Goal: Transaction & Acquisition: Obtain resource

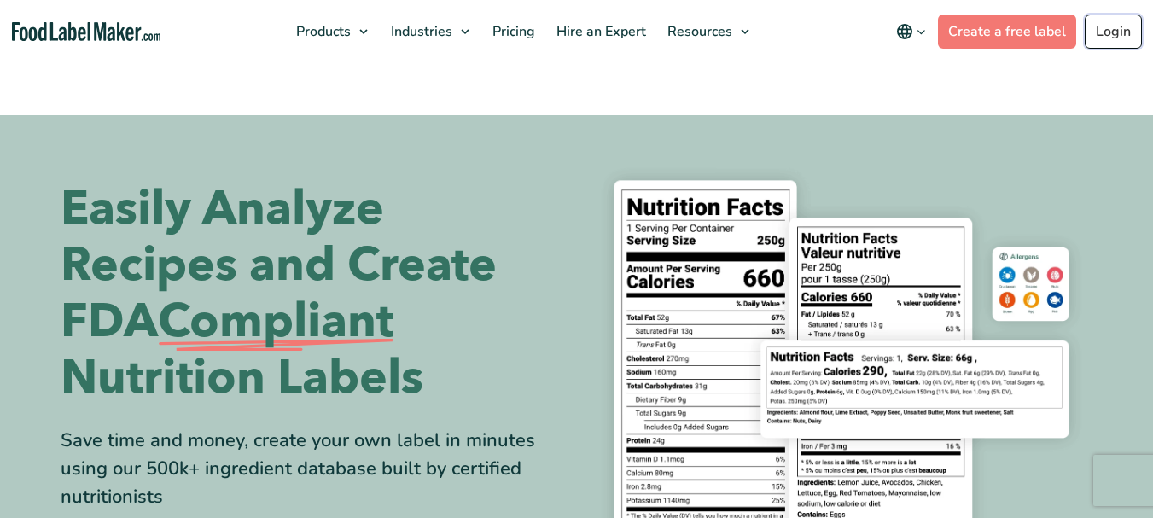
click at [1119, 37] on link "Login" at bounding box center [1113, 32] width 57 height 34
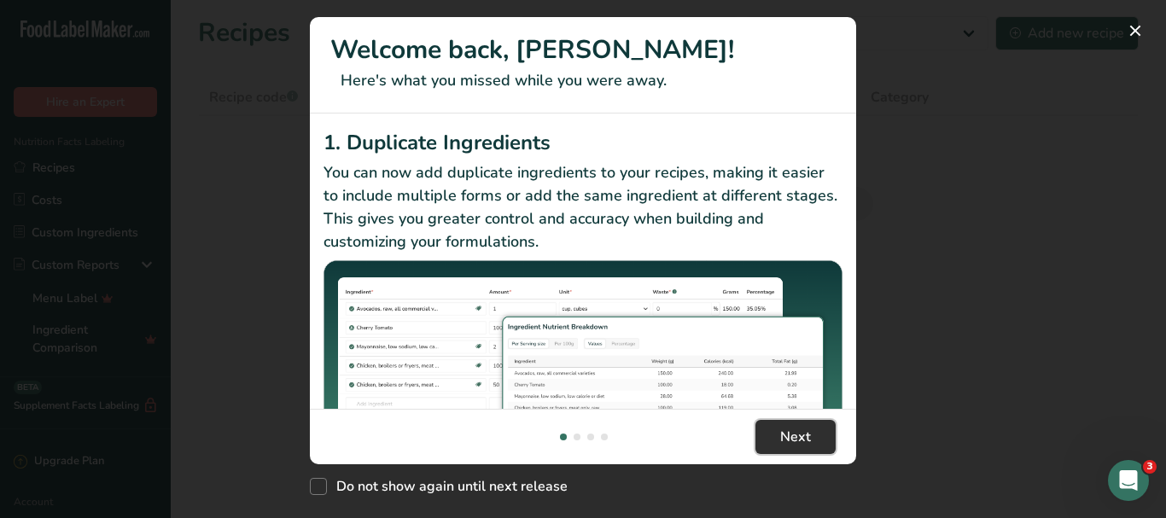
click at [794, 427] on span "Next" at bounding box center [795, 437] width 31 height 20
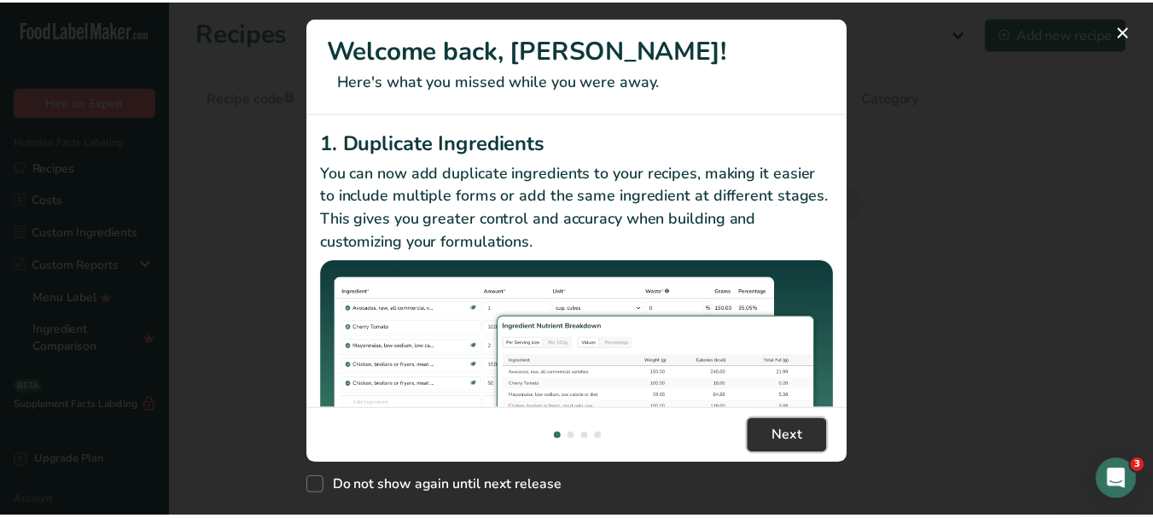
scroll to position [0, 546]
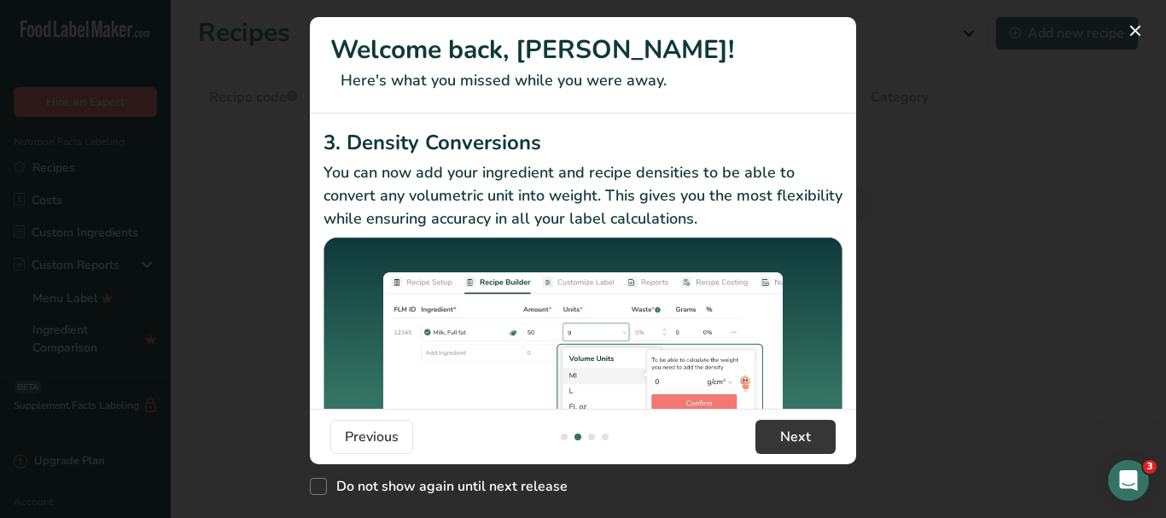
click at [887, 263] on div "New Features" at bounding box center [583, 259] width 1166 height 518
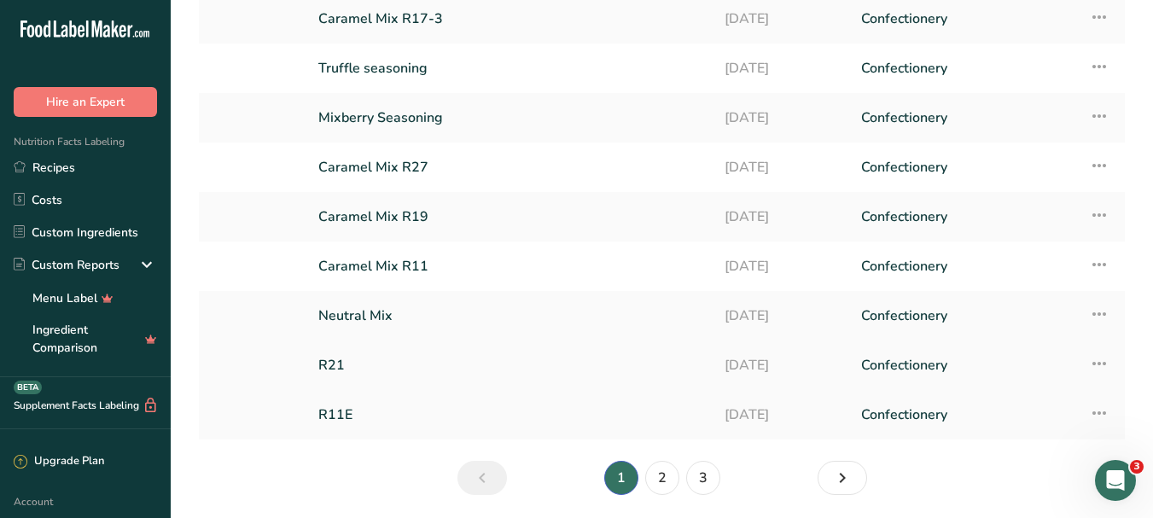
scroll to position [230, 0]
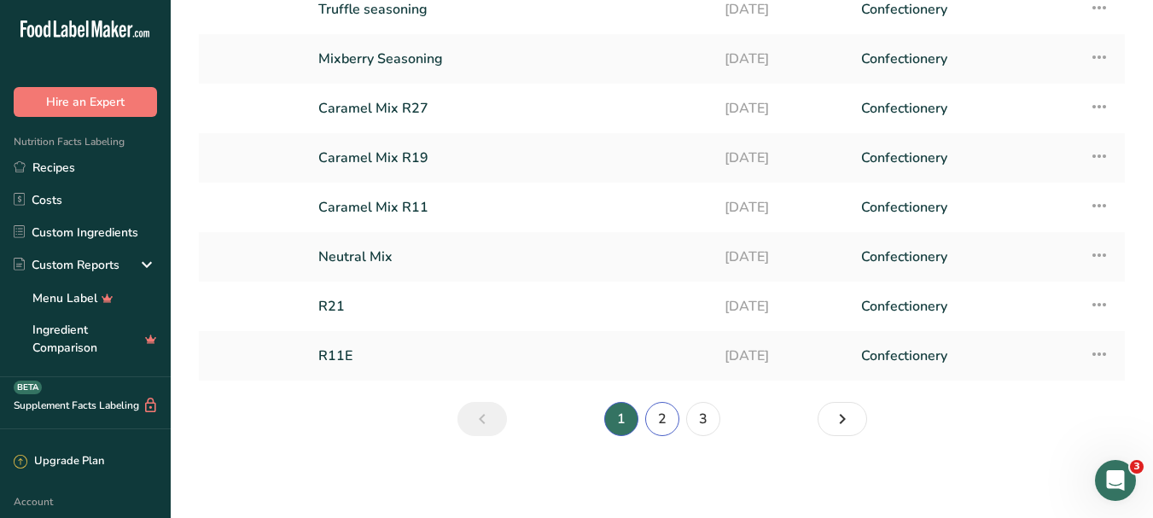
click at [656, 413] on link "2" at bounding box center [662, 419] width 34 height 34
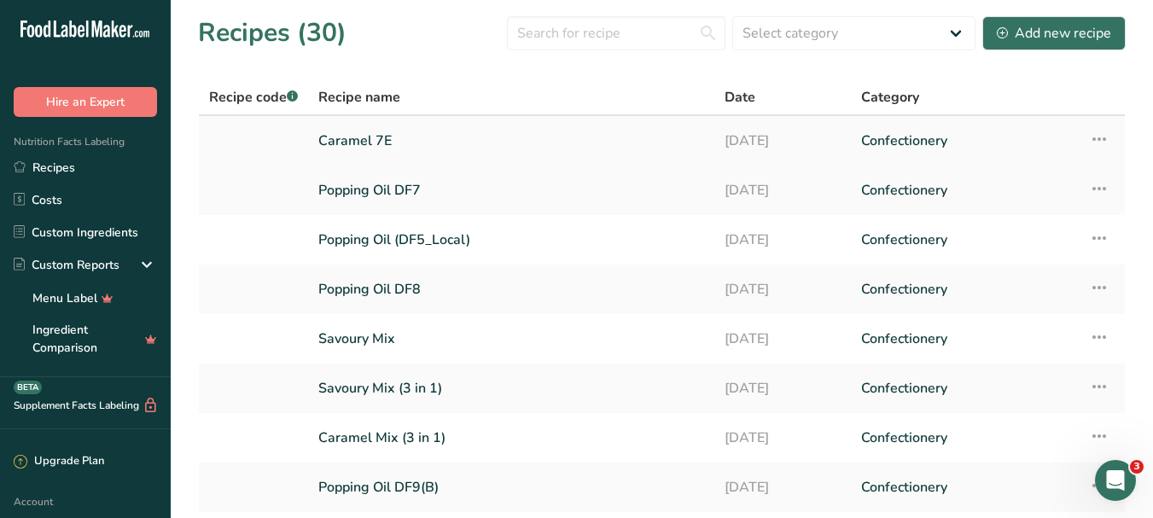
click at [503, 143] on link "Caramel 7E" at bounding box center [511, 141] width 386 height 36
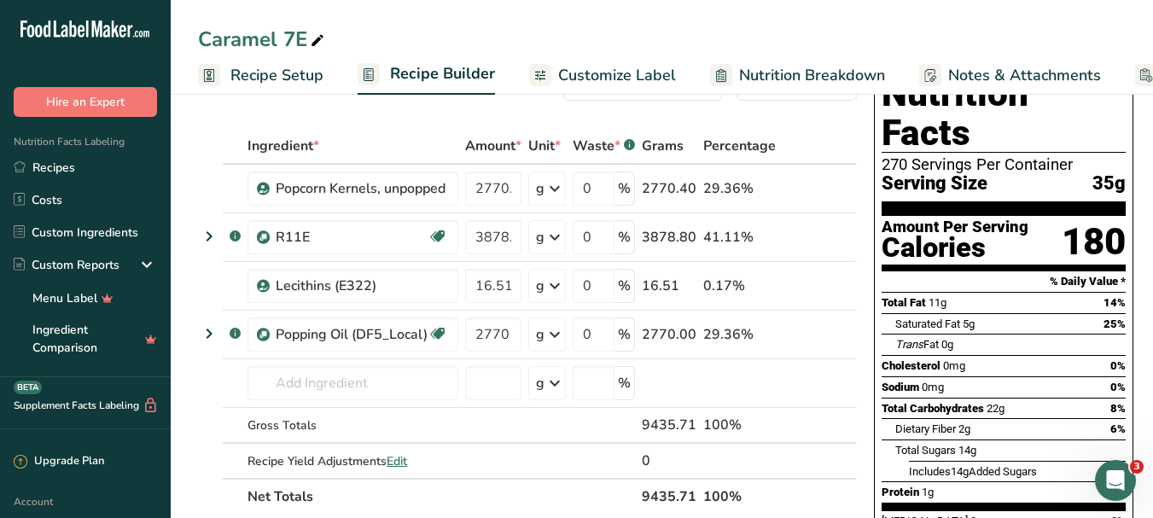
scroll to position [85, 0]
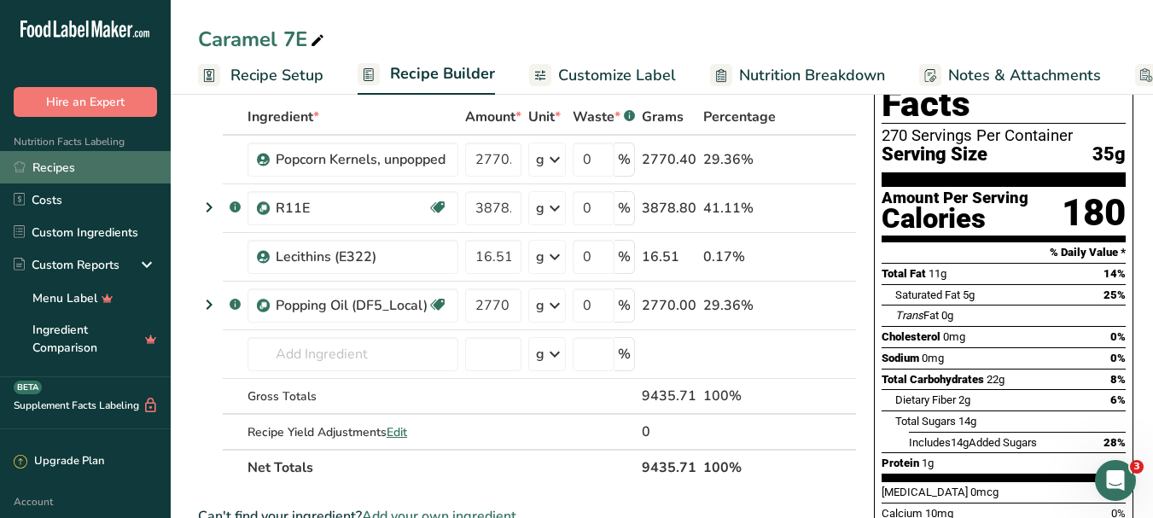
click at [107, 162] on link "Recipes" at bounding box center [85, 167] width 171 height 32
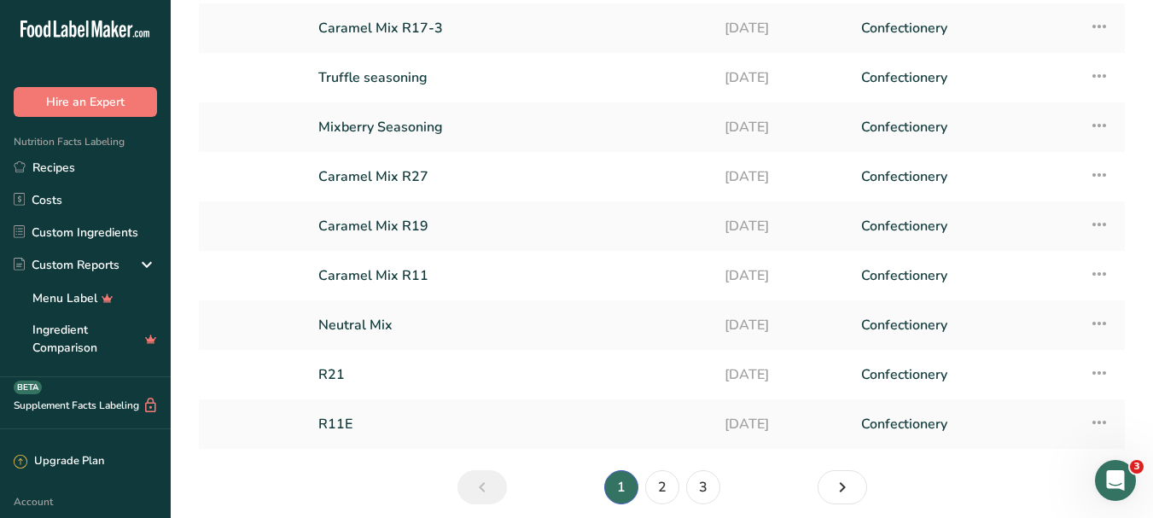
scroll to position [230, 0]
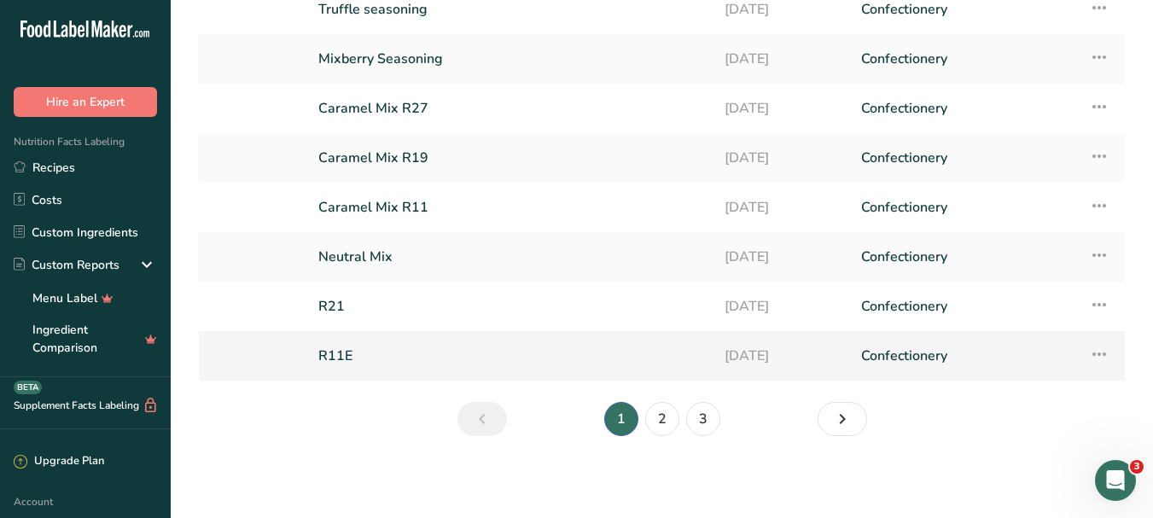
click at [638, 366] on link "R11E" at bounding box center [511, 356] width 386 height 36
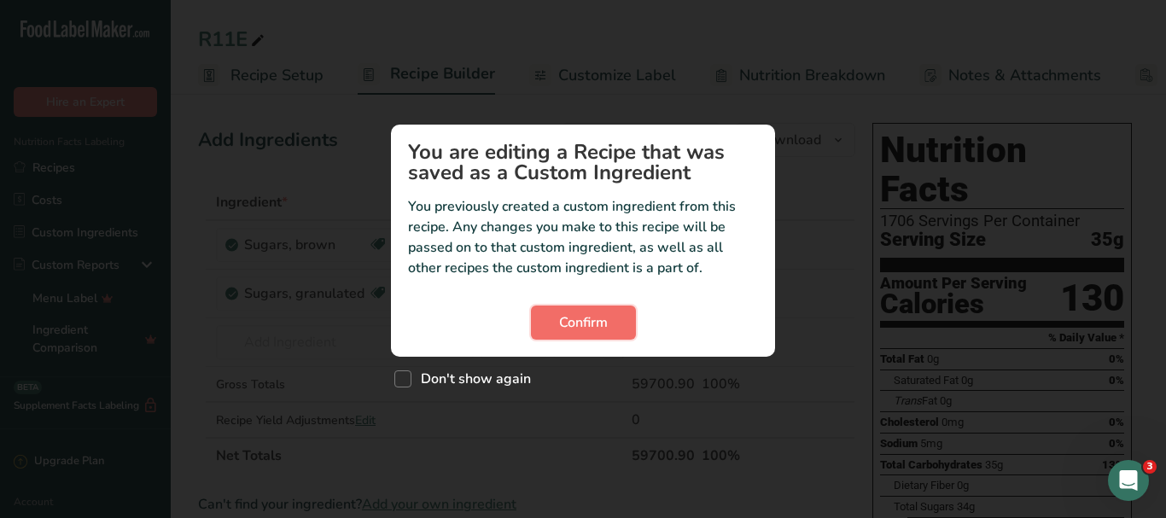
click at [618, 323] on button "Confirm" at bounding box center [583, 322] width 105 height 34
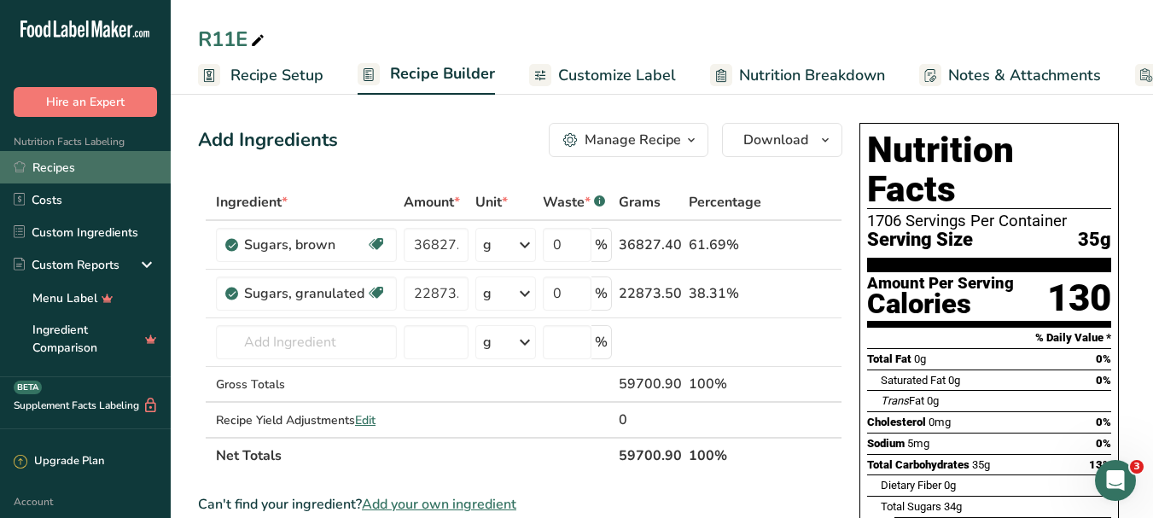
click at [75, 166] on link "Recipes" at bounding box center [85, 167] width 171 height 32
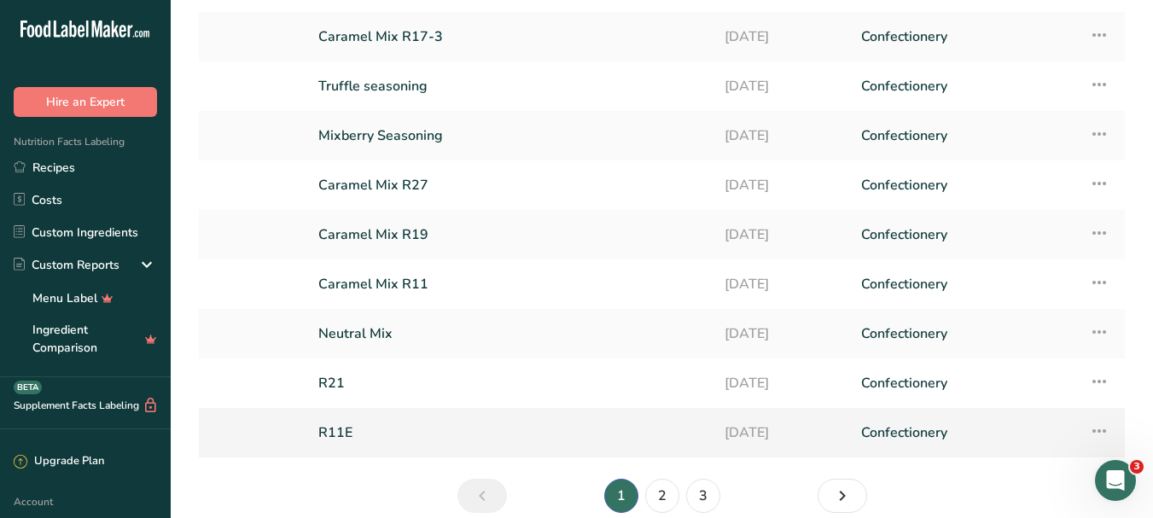
scroll to position [230, 0]
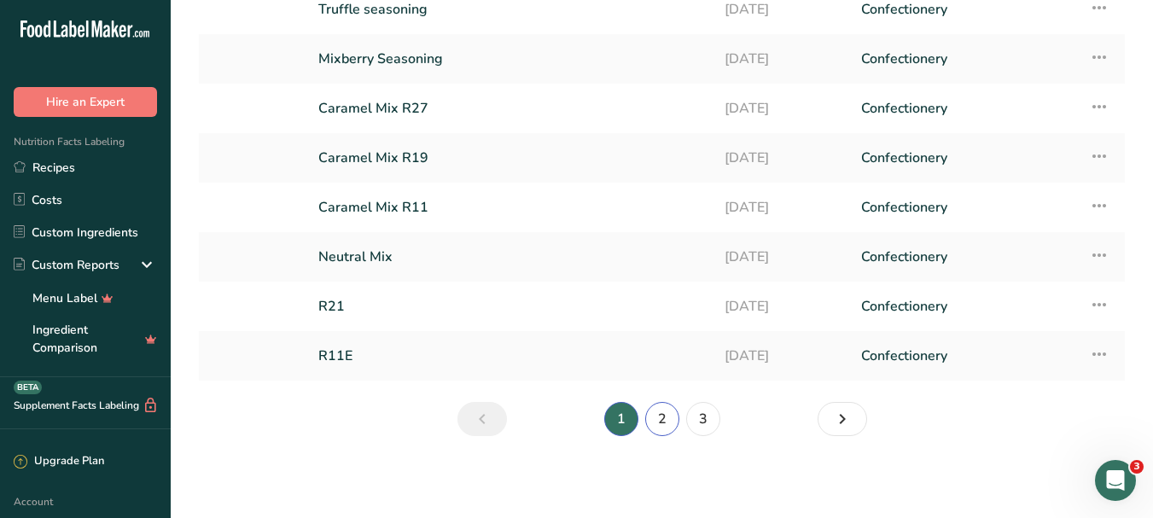
click at [672, 420] on link "2" at bounding box center [662, 419] width 34 height 34
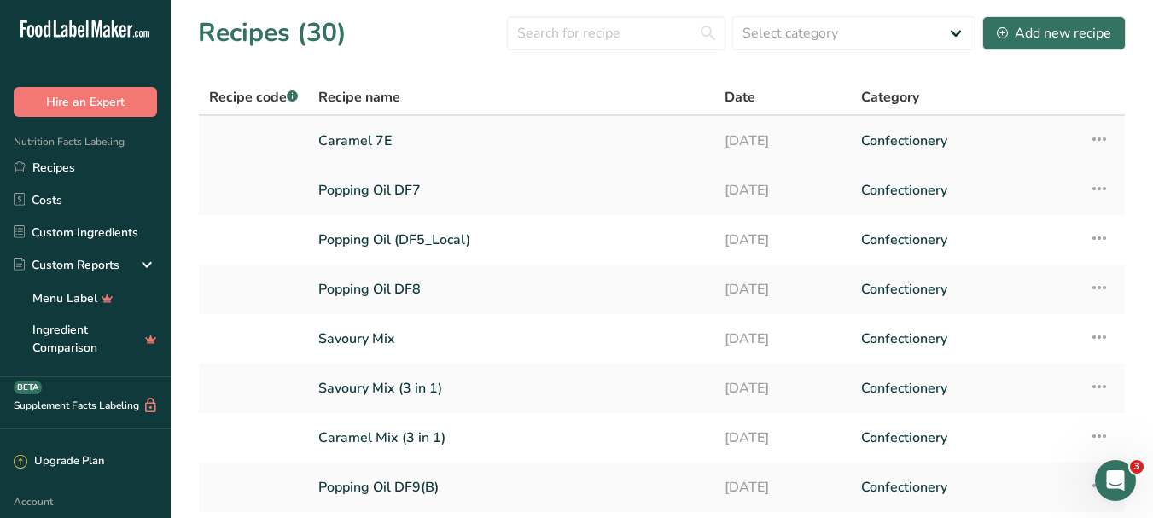
click at [360, 137] on link "Caramel 7E" at bounding box center [511, 141] width 386 height 36
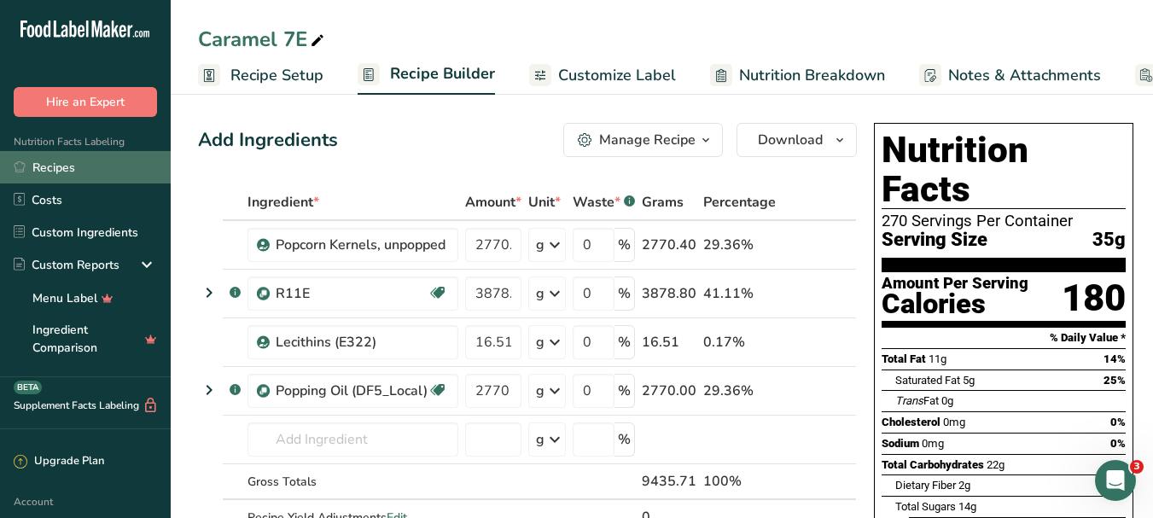
click at [98, 162] on link "Recipes" at bounding box center [85, 167] width 171 height 32
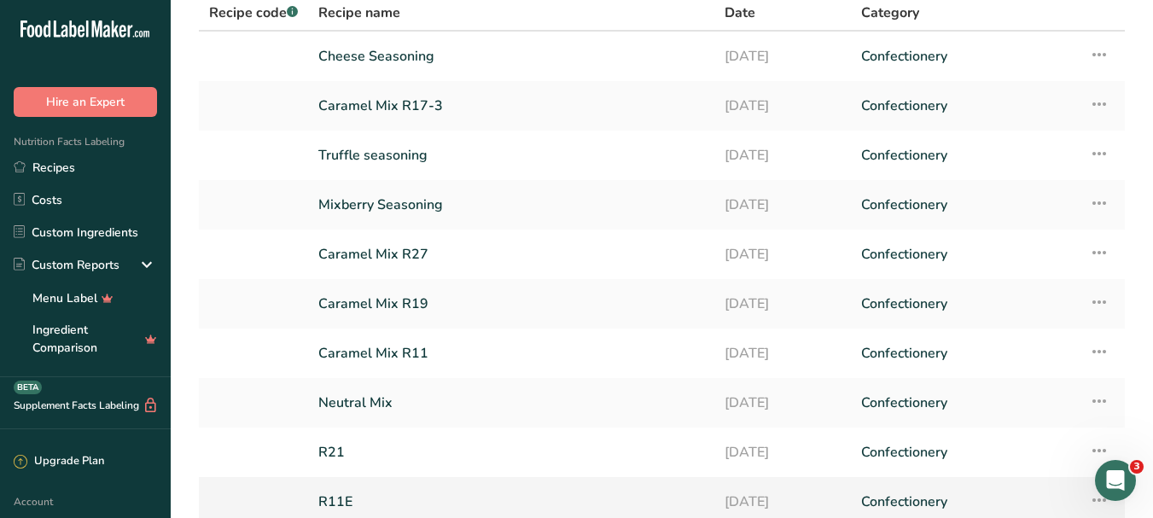
scroll to position [230, 0]
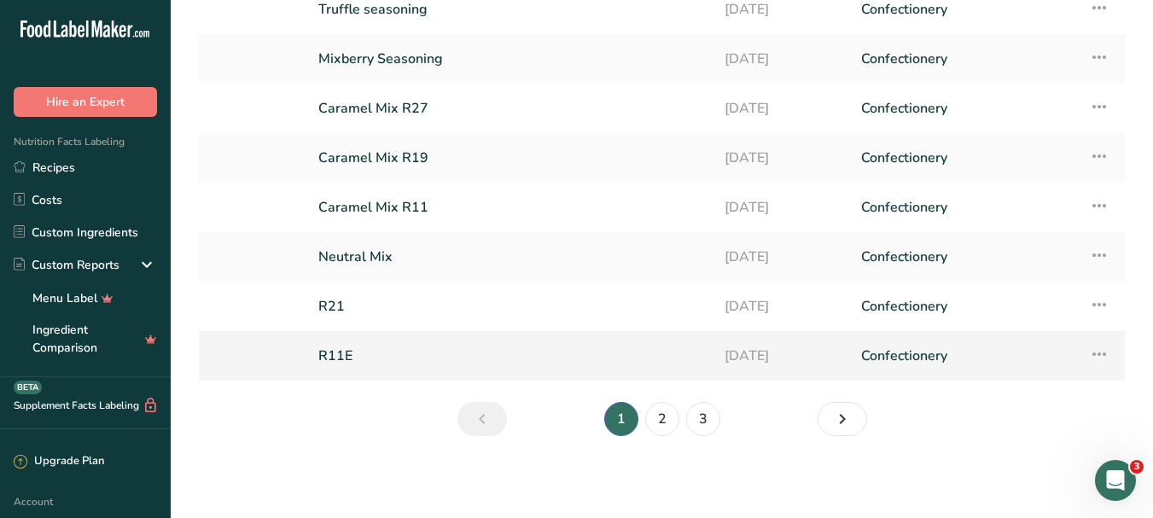
click at [468, 371] on link "R11E" at bounding box center [511, 356] width 386 height 36
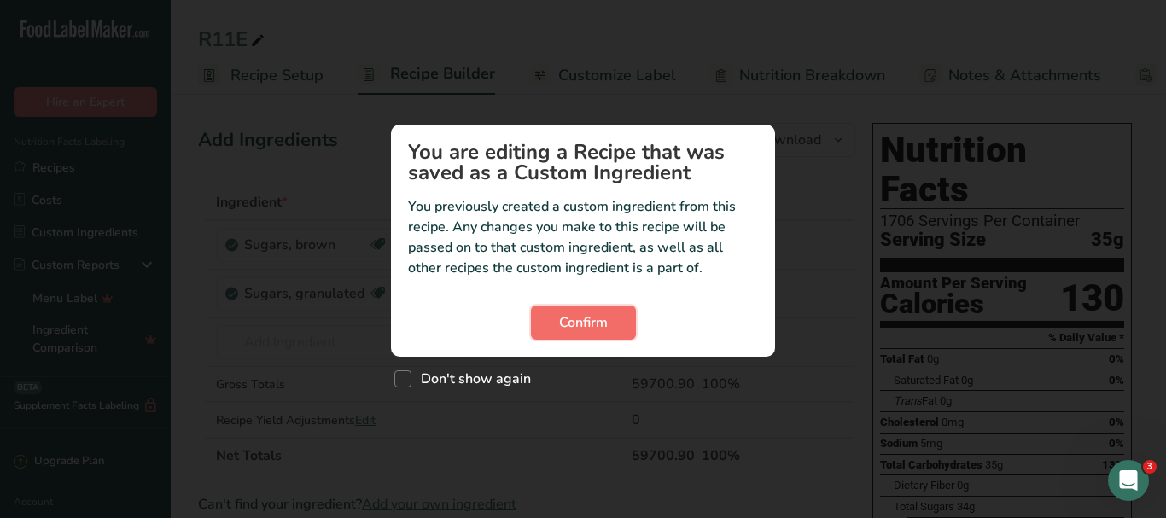
click at [602, 319] on span "Confirm" at bounding box center [583, 322] width 49 height 20
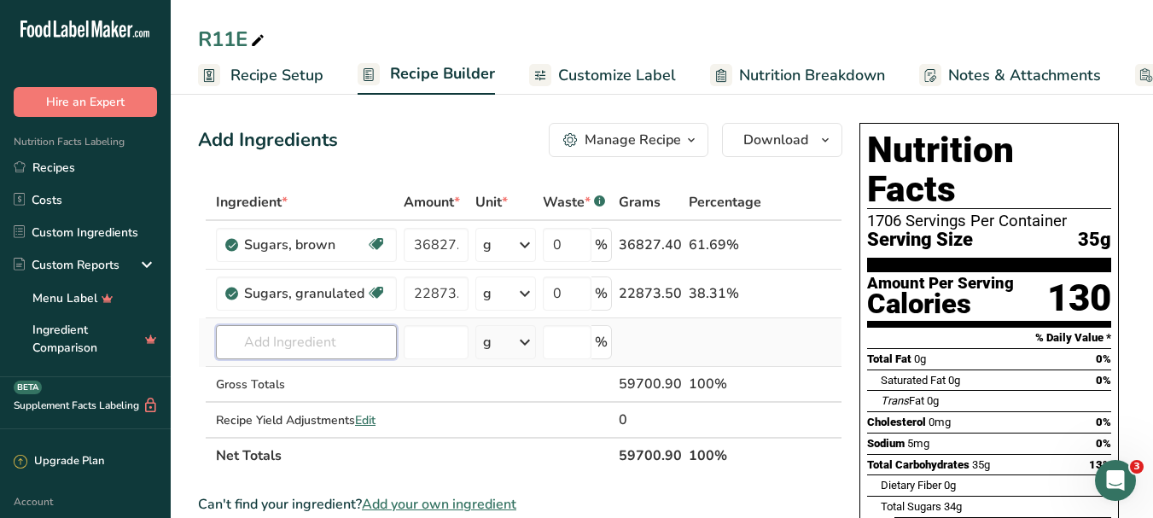
click at [300, 339] on input "text" at bounding box center [306, 342] width 181 height 34
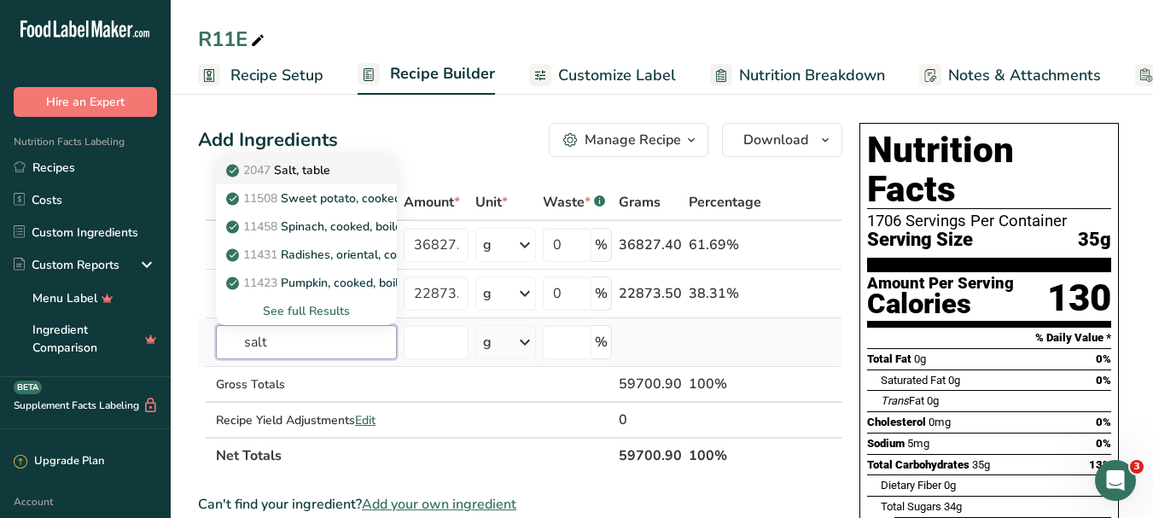
type input "salt"
click at [317, 169] on p "2047 Salt, table" at bounding box center [280, 170] width 101 height 18
type input "Salt, table"
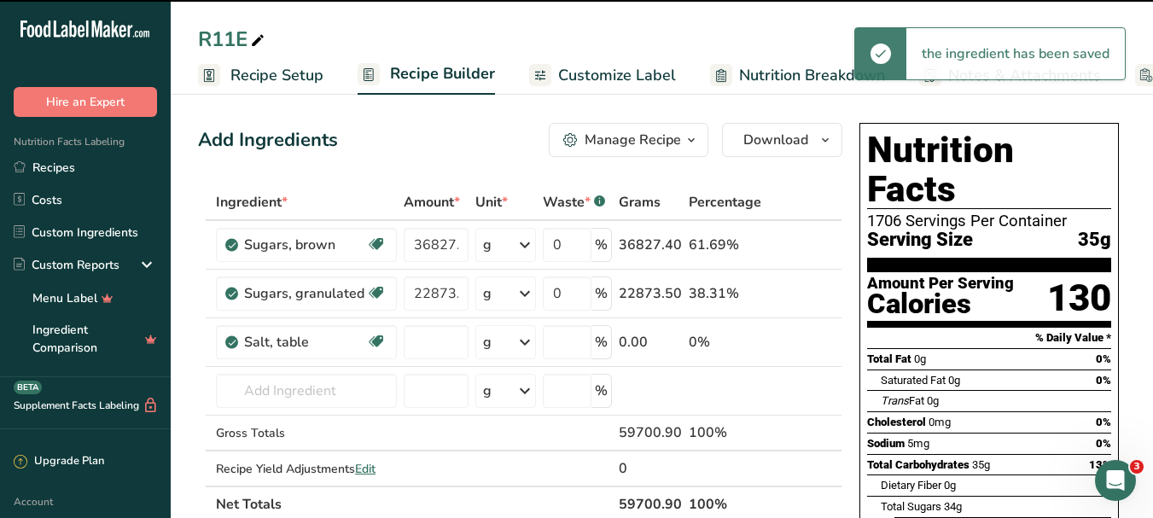
type input "0"
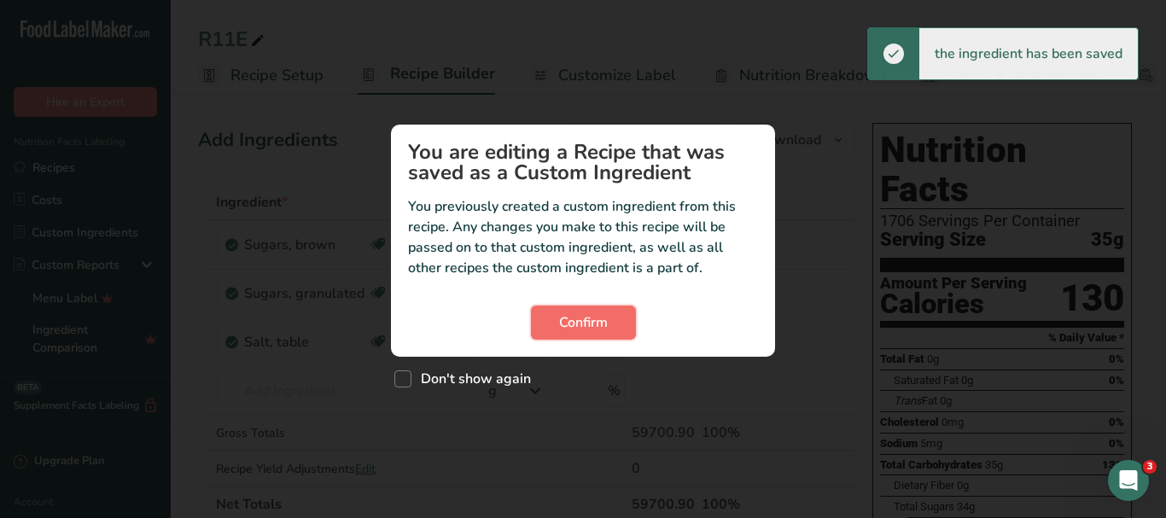
click at [573, 316] on span "Confirm" at bounding box center [583, 322] width 49 height 20
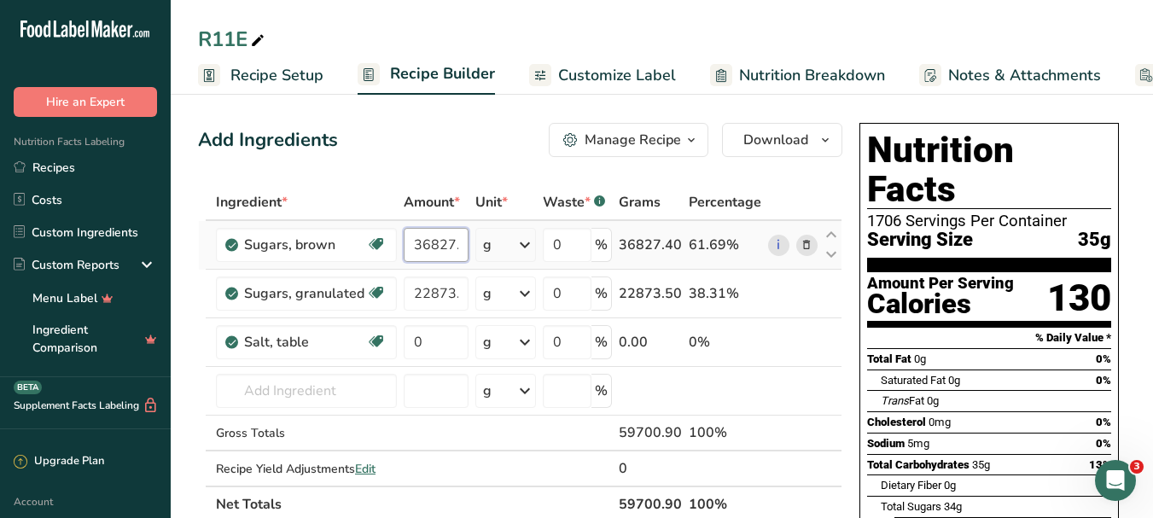
click at [437, 238] on input "36827.4" at bounding box center [436, 245] width 65 height 34
type input "38250"
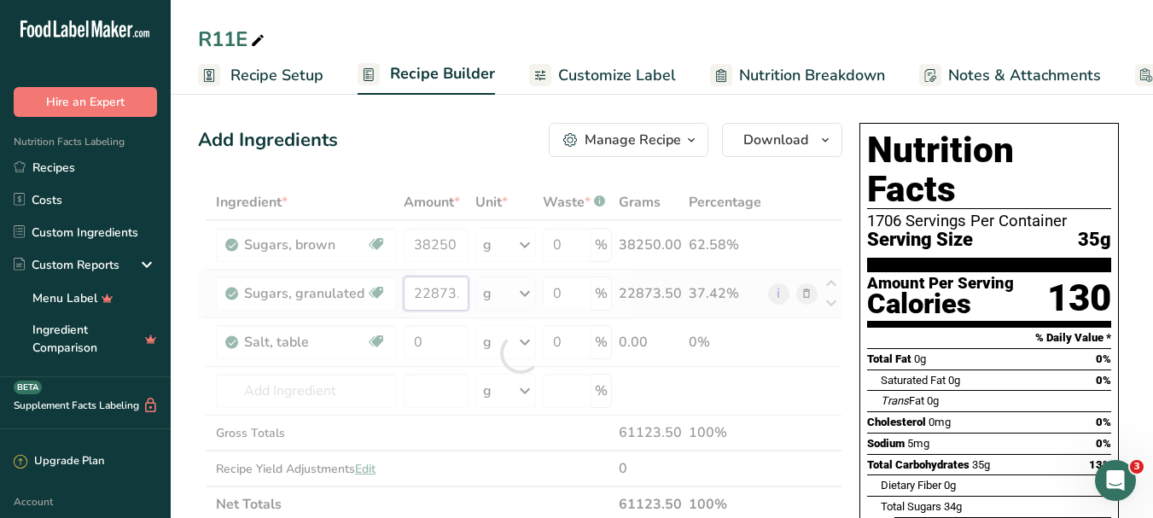
click at [445, 294] on div "Ingredient * Amount * Unit * Waste * .a-a{fill:#347362;}.b-a{fill:#fff;} Grams …" at bounding box center [520, 353] width 644 height 338
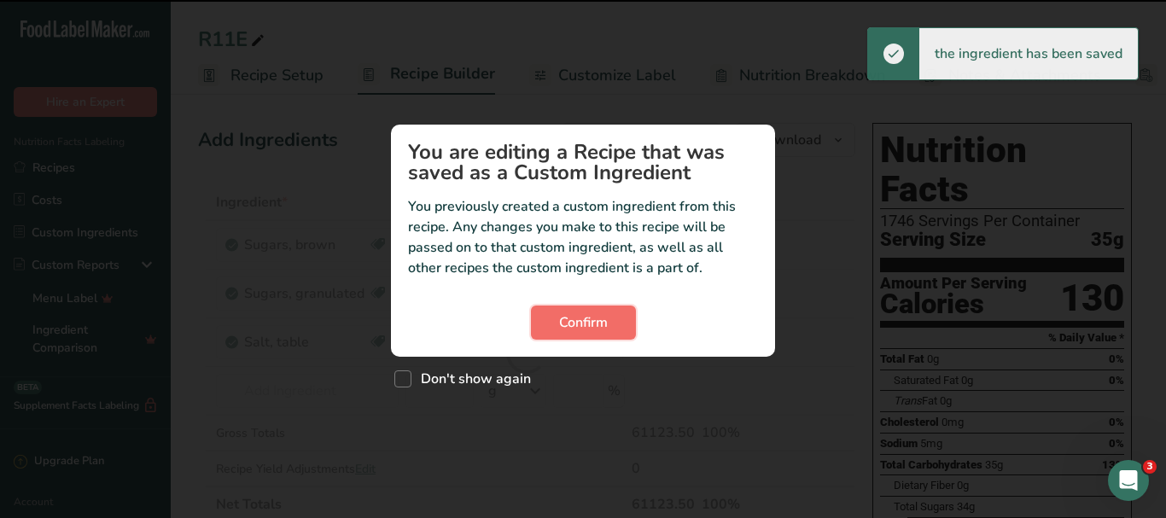
click at [594, 325] on span "Confirm" at bounding box center [583, 322] width 49 height 20
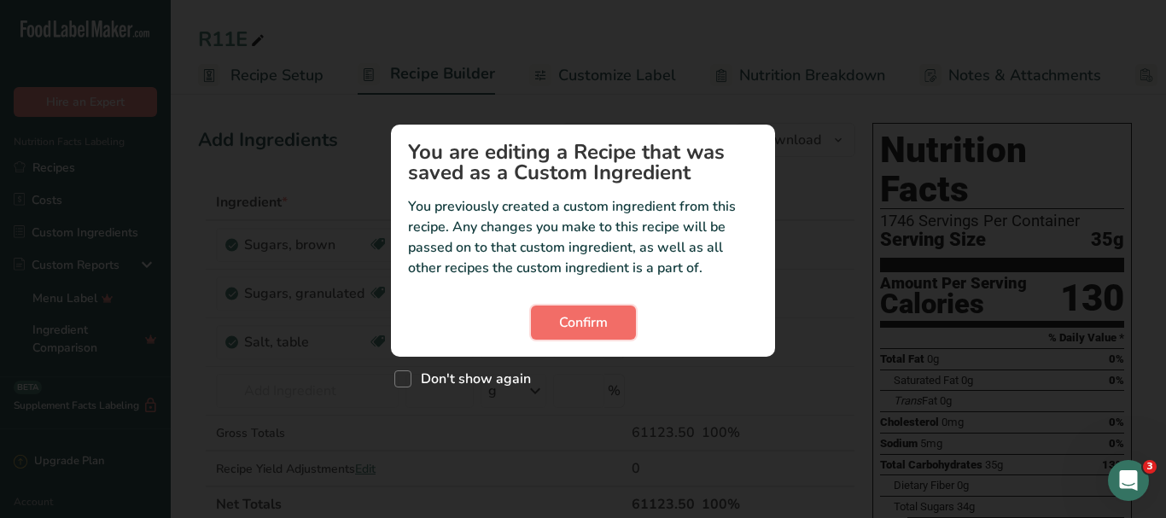
click at [563, 328] on span "Confirm" at bounding box center [583, 322] width 49 height 20
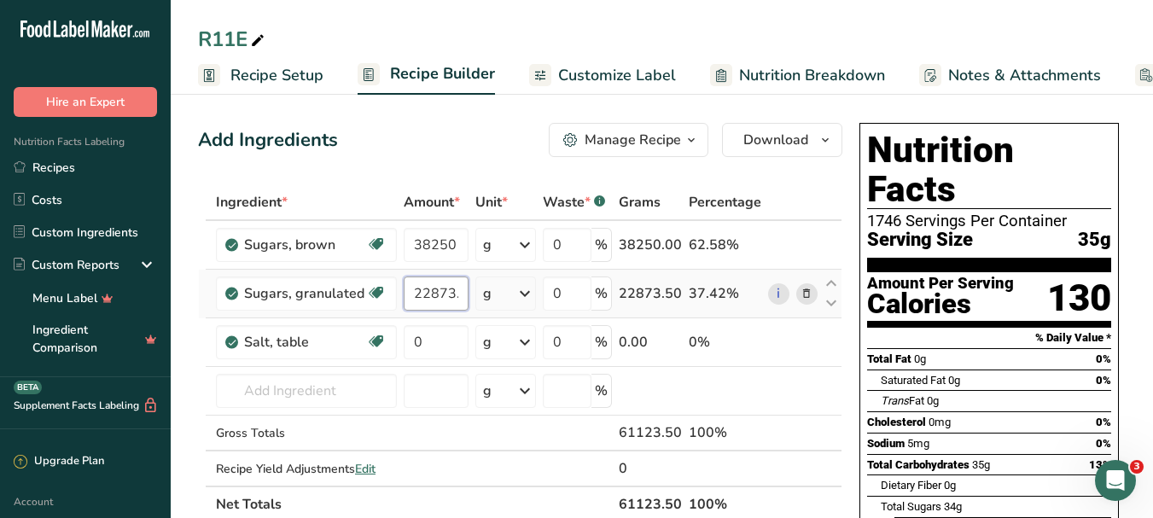
click at [445, 294] on input "22873.5" at bounding box center [436, 293] width 65 height 34
click at [446, 294] on input "22873.5" at bounding box center [436, 293] width 65 height 34
click at [423, 294] on input "23203.125" at bounding box center [436, 293] width 65 height 34
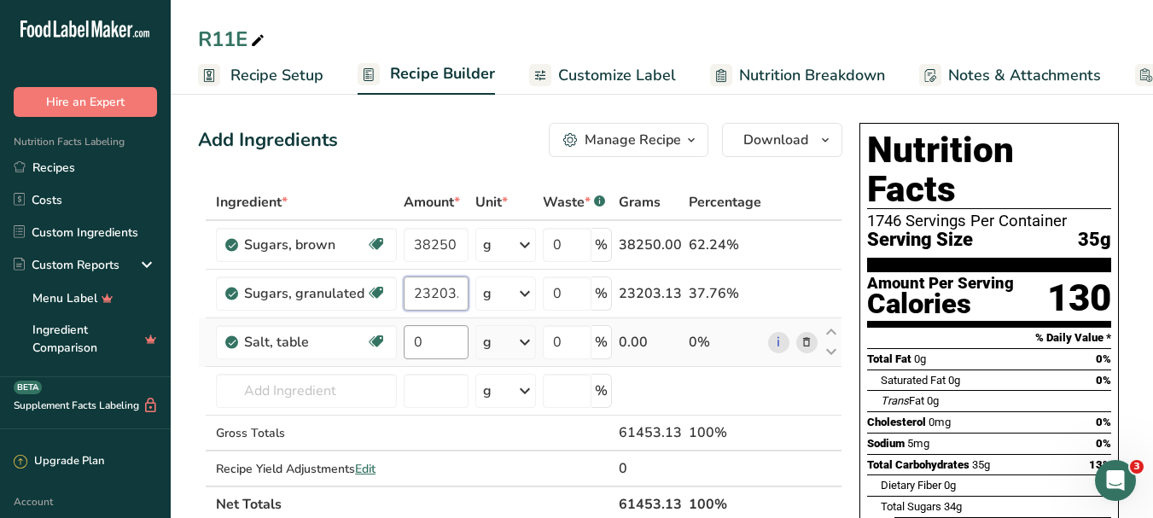
type input "23203.125"
click at [422, 347] on div "Ingredient * Amount * Unit * Waste * .a-a{fill:#347362;}.b-a{fill:#fff;} Grams …" at bounding box center [520, 353] width 644 height 338
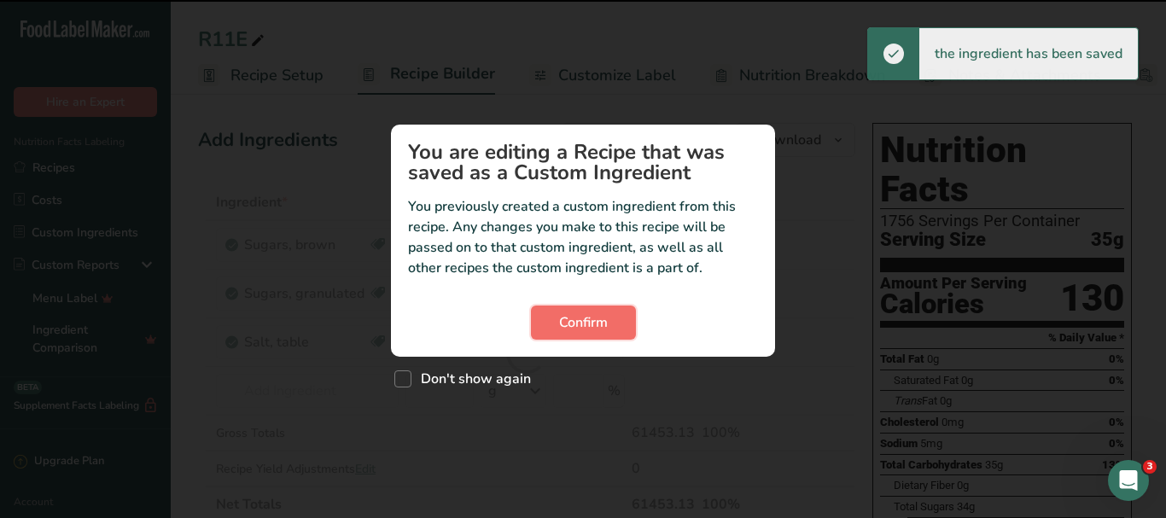
click at [596, 317] on span "Confirm" at bounding box center [583, 322] width 49 height 20
click at [486, 386] on span "Don't show again" at bounding box center [470, 378] width 119 height 17
click at [405, 385] on input "Don't show again" at bounding box center [399, 379] width 11 height 11
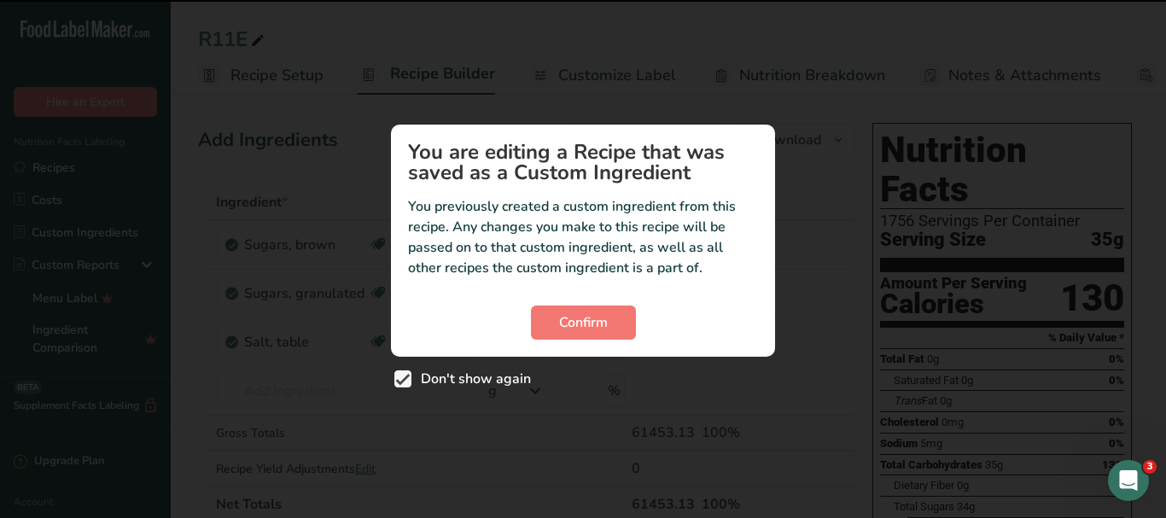
click at [486, 381] on span "Don't show again" at bounding box center [470, 378] width 119 height 17
click at [405, 381] on input "Don't show again" at bounding box center [399, 379] width 11 height 11
checkbox input "false"
click at [771, 300] on section "You are editing a Recipe that was saved as a Custom Ingredient You previously c…" at bounding box center [583, 241] width 384 height 232
click at [586, 316] on span "Confirm" at bounding box center [583, 322] width 49 height 20
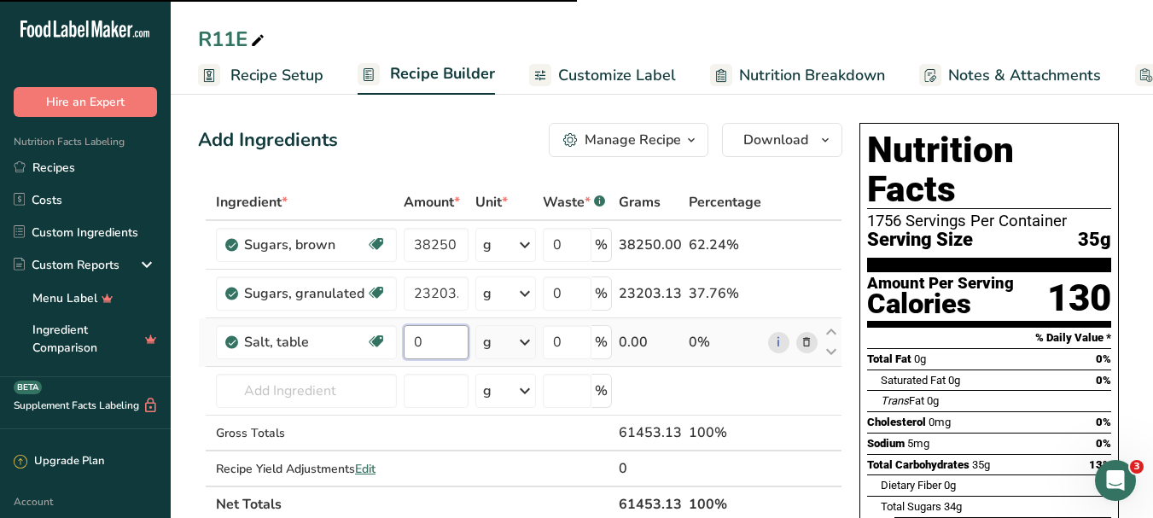
click at [447, 326] on input "0" at bounding box center [436, 342] width 65 height 34
type input "562.5"
click at [313, 391] on div "Ingredient * Amount * Unit * Waste * .a-a{fill:#347362;}.b-a{fill:#fff;} Grams …" at bounding box center [520, 353] width 644 height 338
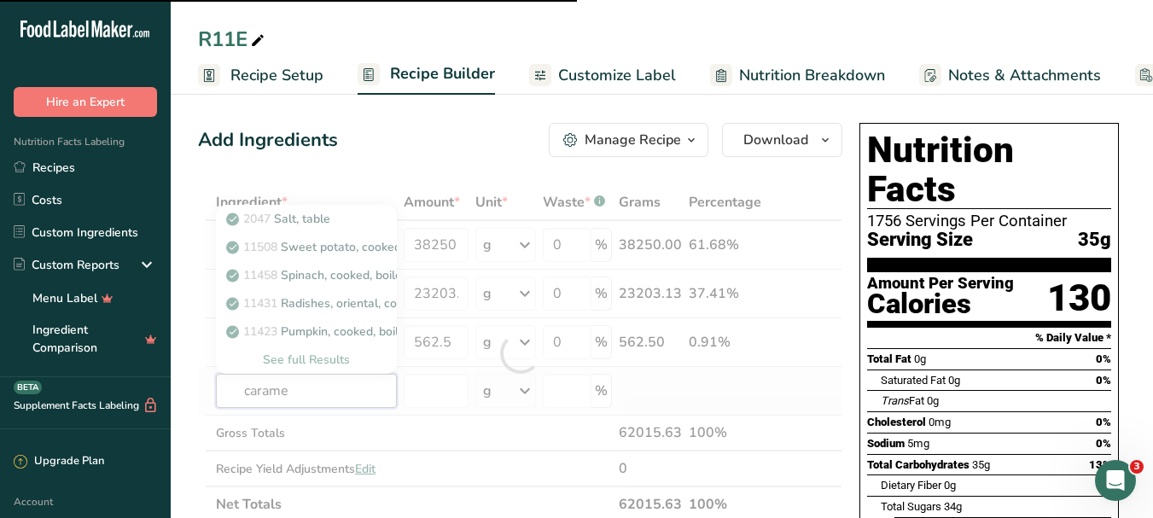
type input "caramel"
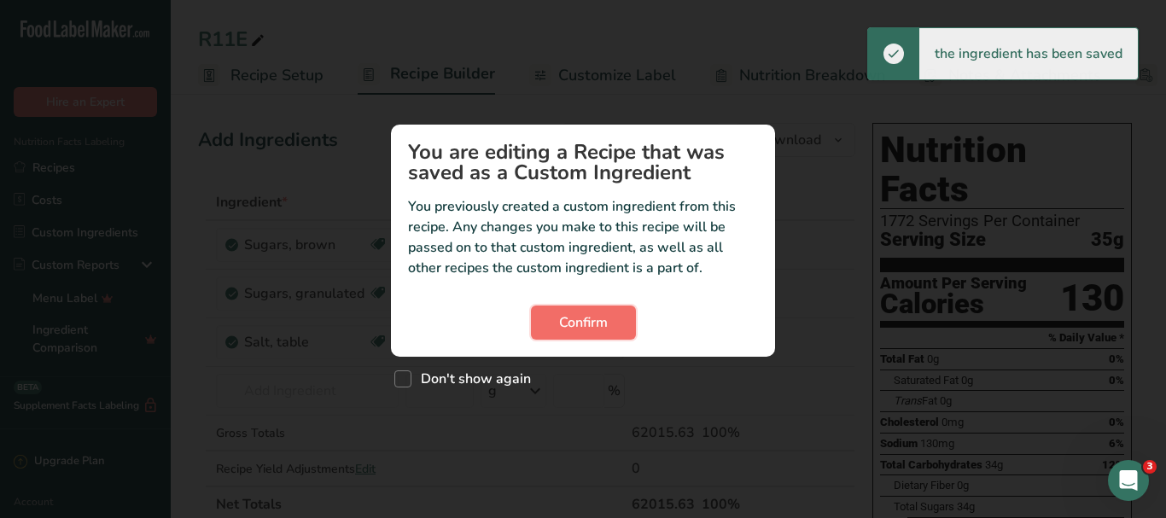
click at [567, 329] on span "Confirm" at bounding box center [583, 322] width 49 height 20
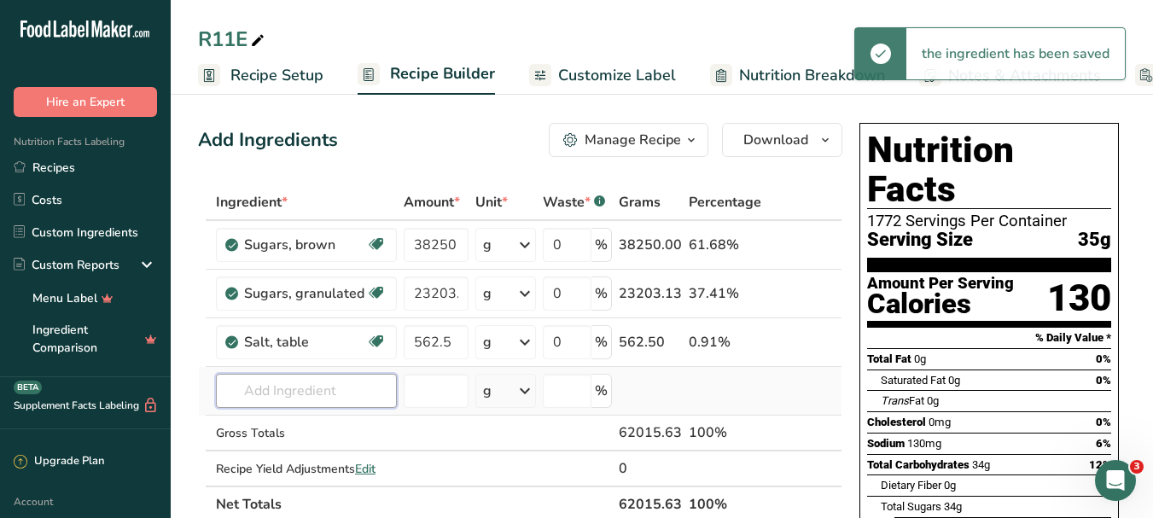
click at [340, 393] on input "text" at bounding box center [306, 391] width 181 height 34
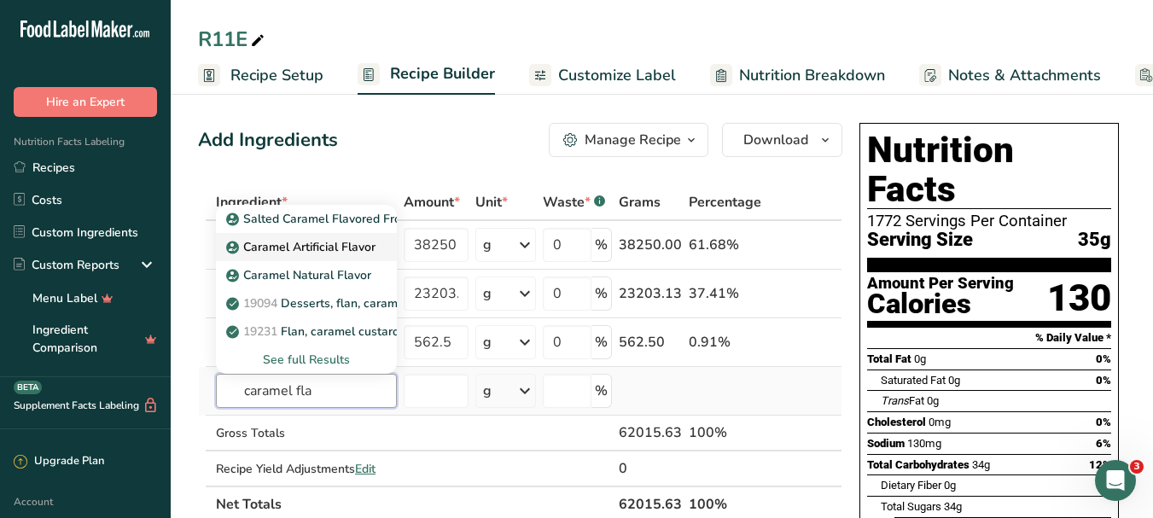
type input "caramel fla"
click at [335, 245] on p "Caramel Artificial Flavor" at bounding box center [303, 247] width 146 height 18
type input "Caramel Artificial Flavor"
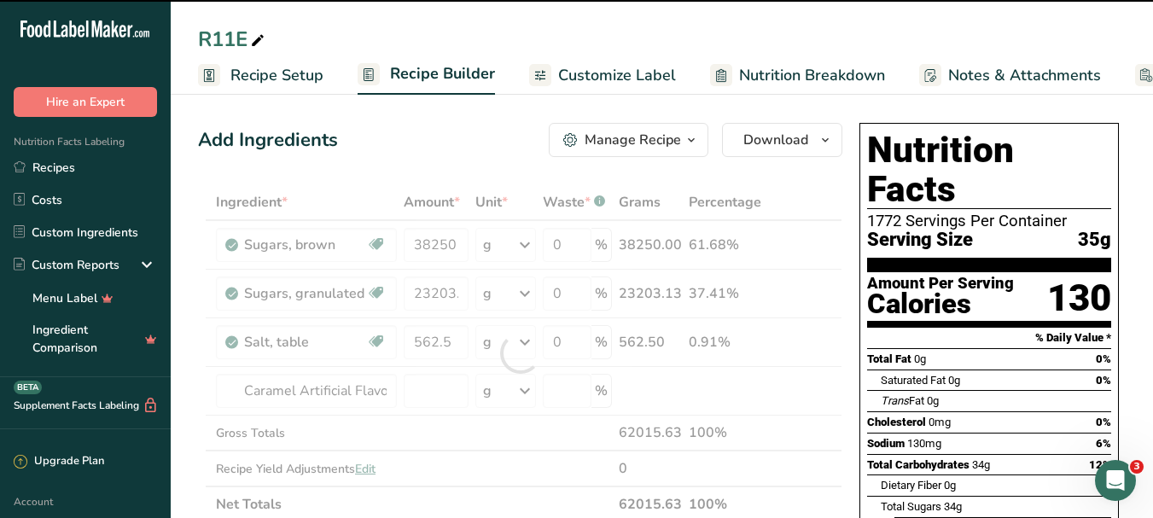
type input "0"
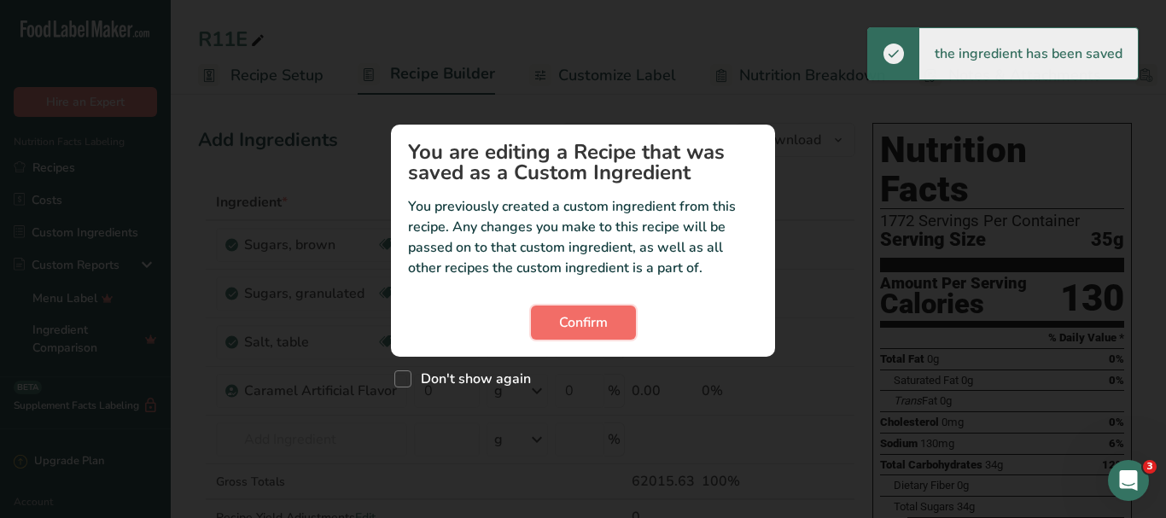
click at [609, 317] on button "Confirm" at bounding box center [583, 322] width 105 height 34
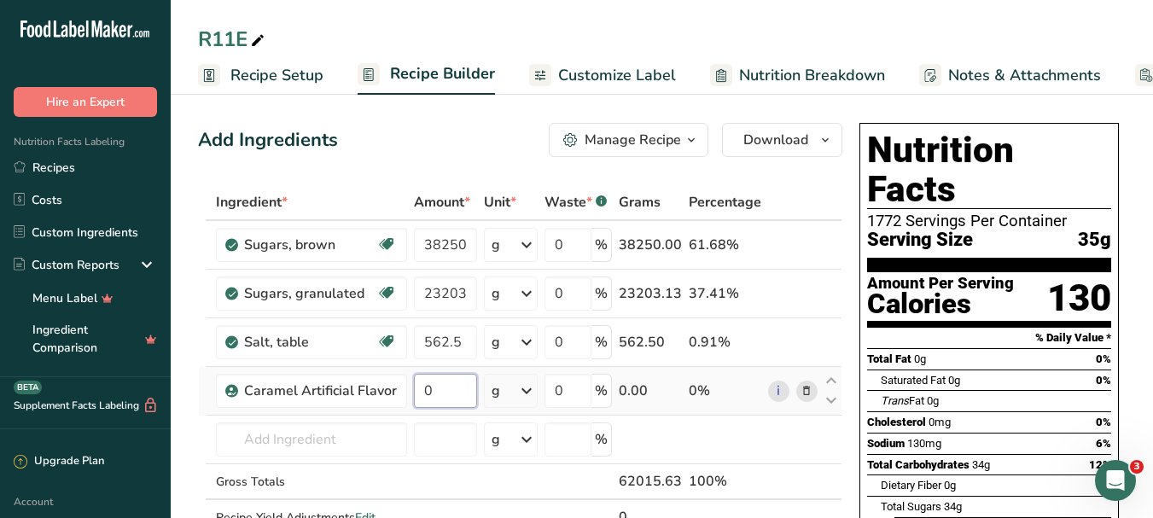
click at [443, 393] on input "0" at bounding box center [445, 391] width 63 height 34
type input "375"
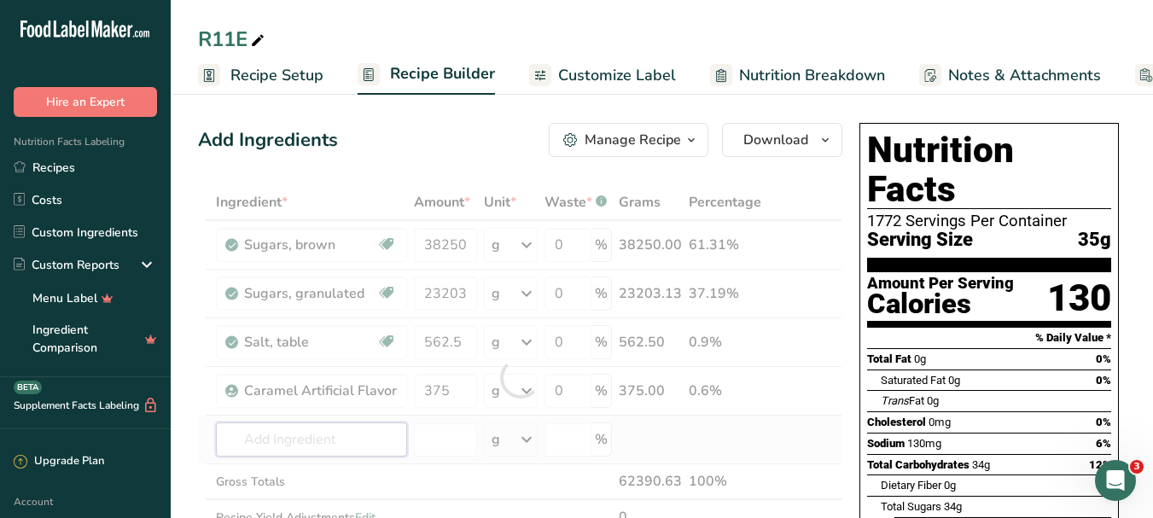
click at [317, 437] on div "Ingredient * Amount * Unit * Waste * .a-a{fill:#347362;}.b-a{fill:#fff;} Grams …" at bounding box center [520, 377] width 644 height 387
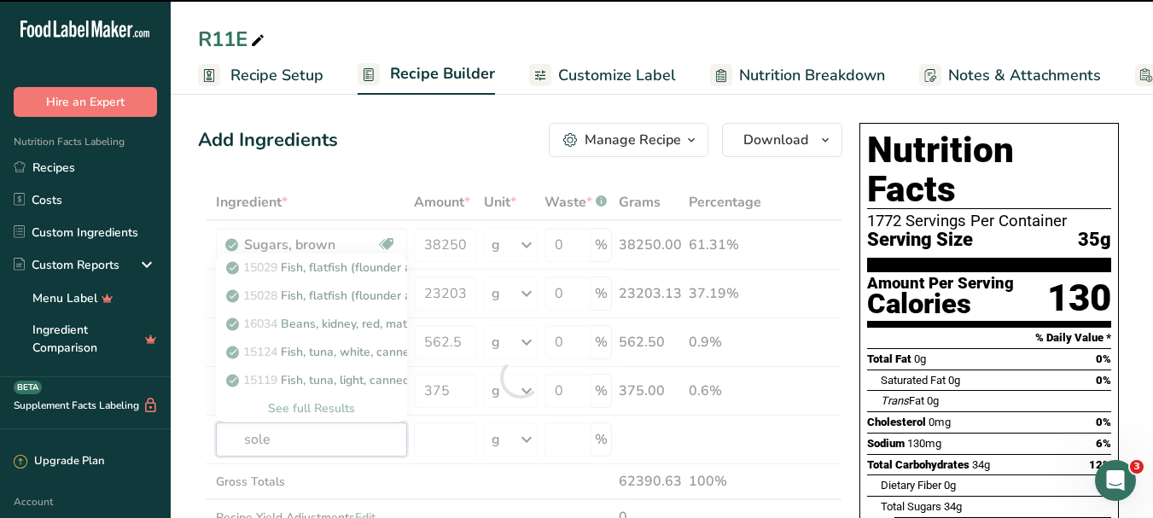
type input "solex"
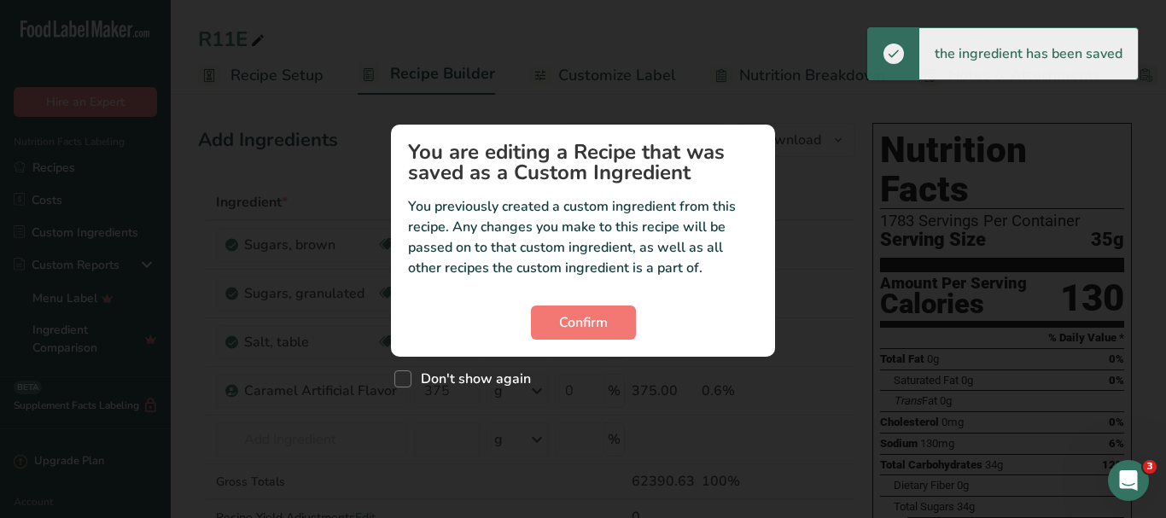
click at [473, 428] on div "Custom ingredient modal" at bounding box center [583, 259] width 1166 height 518
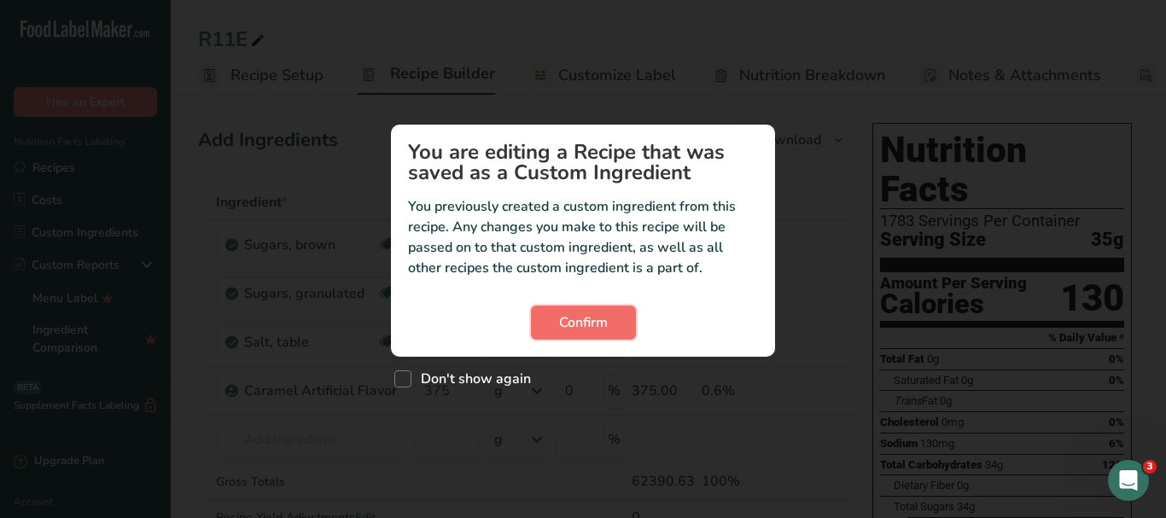
click at [591, 320] on span "Confirm" at bounding box center [583, 322] width 49 height 20
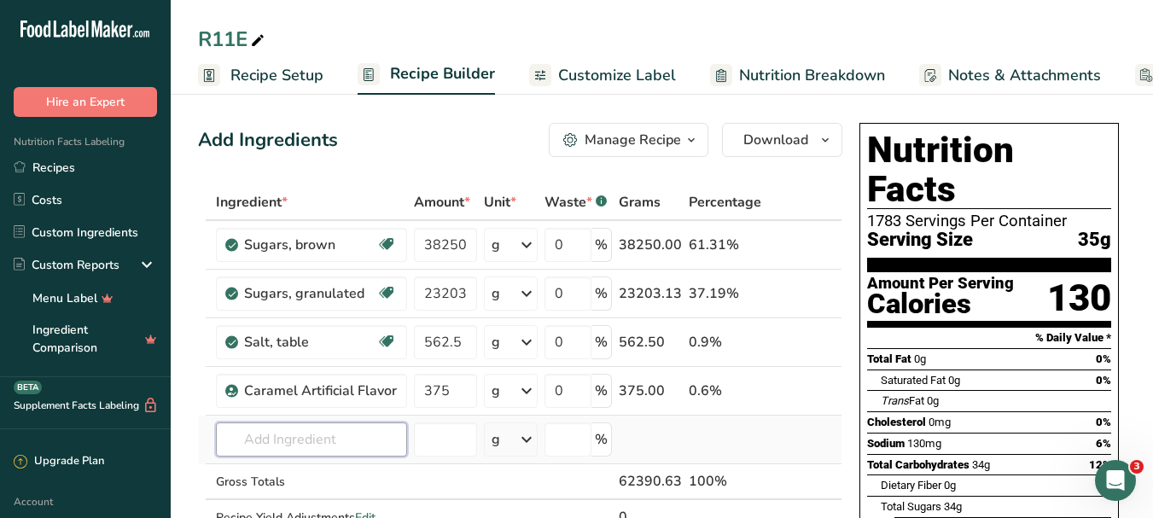
click at [324, 433] on input "text" at bounding box center [311, 439] width 191 height 34
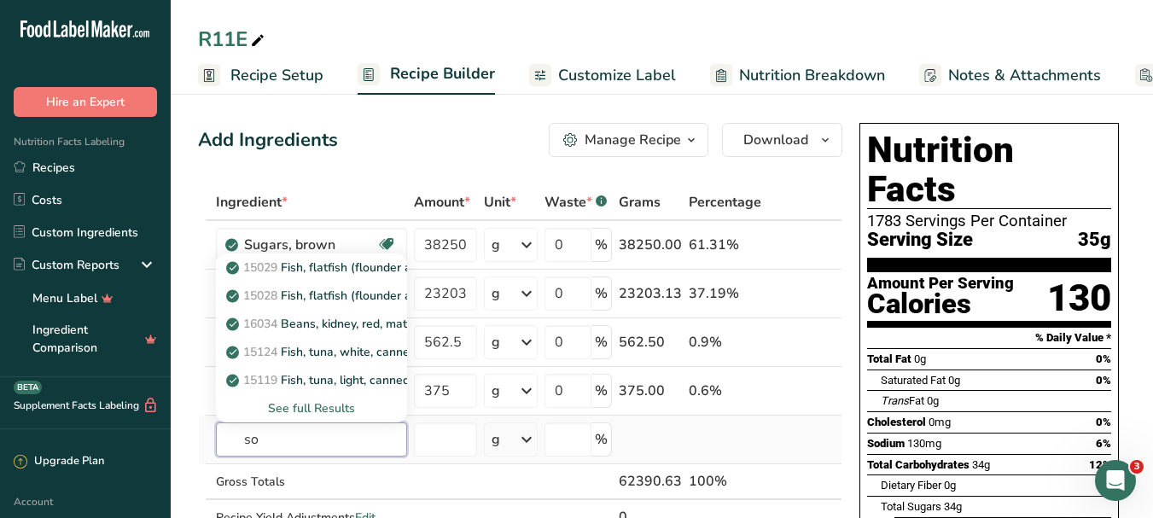
type input "s"
type input "lecith"
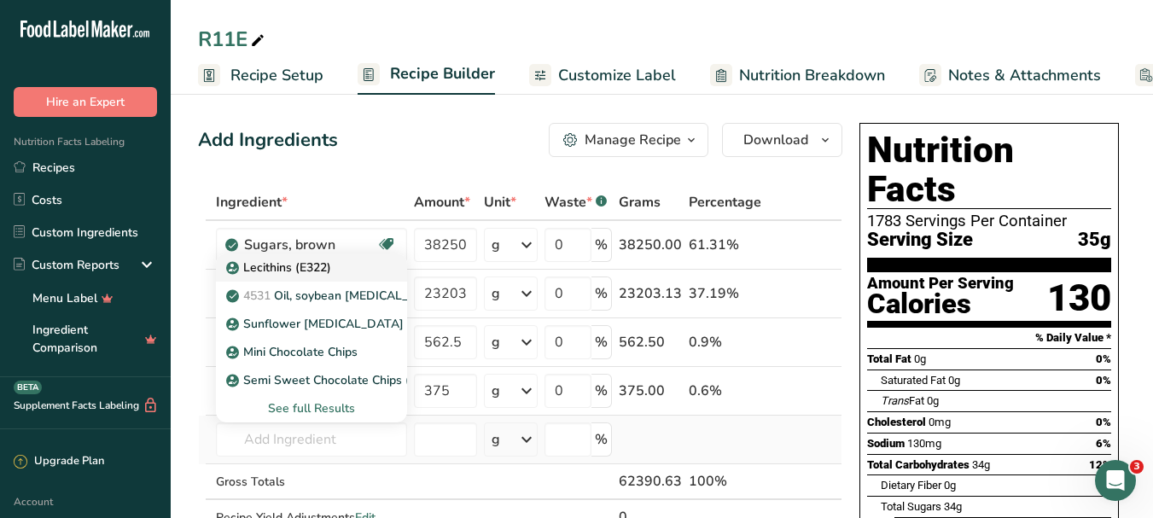
click at [333, 265] on div "Lecithins (E322)" at bounding box center [298, 268] width 137 height 18
type input "Lecithins (E322)"
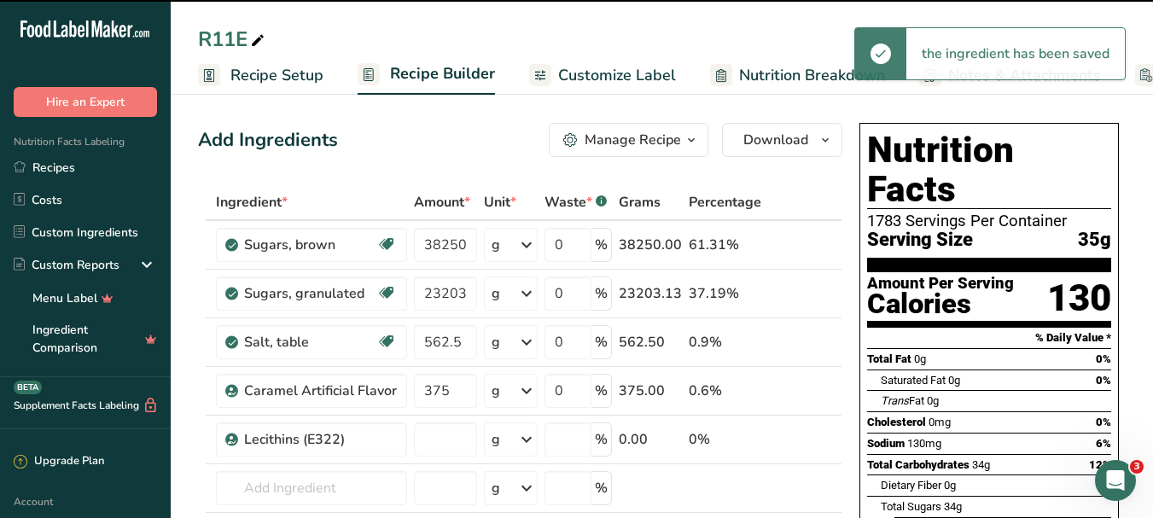
type input "0"
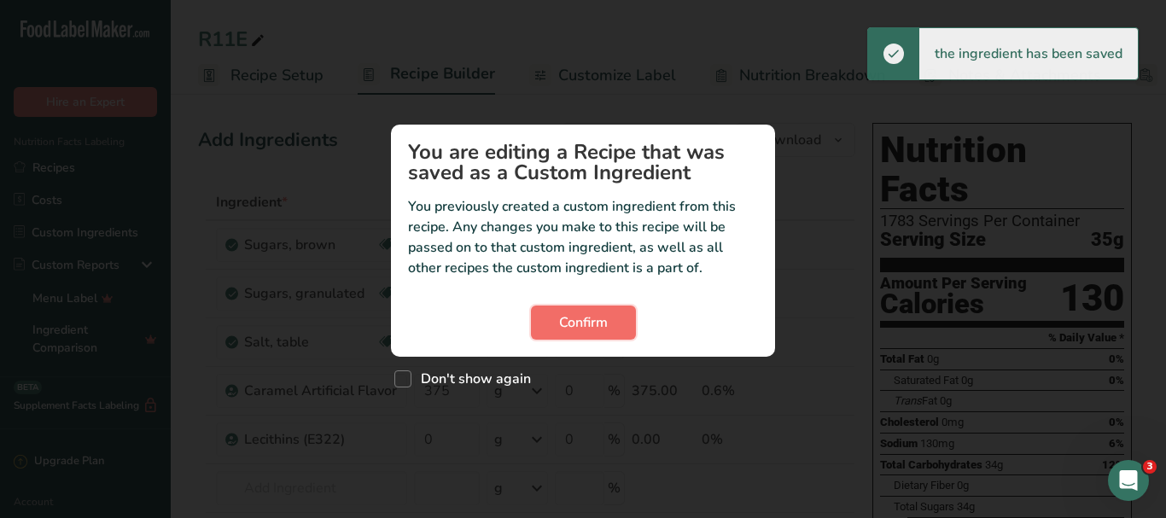
click at [602, 331] on span "Confirm" at bounding box center [583, 322] width 49 height 20
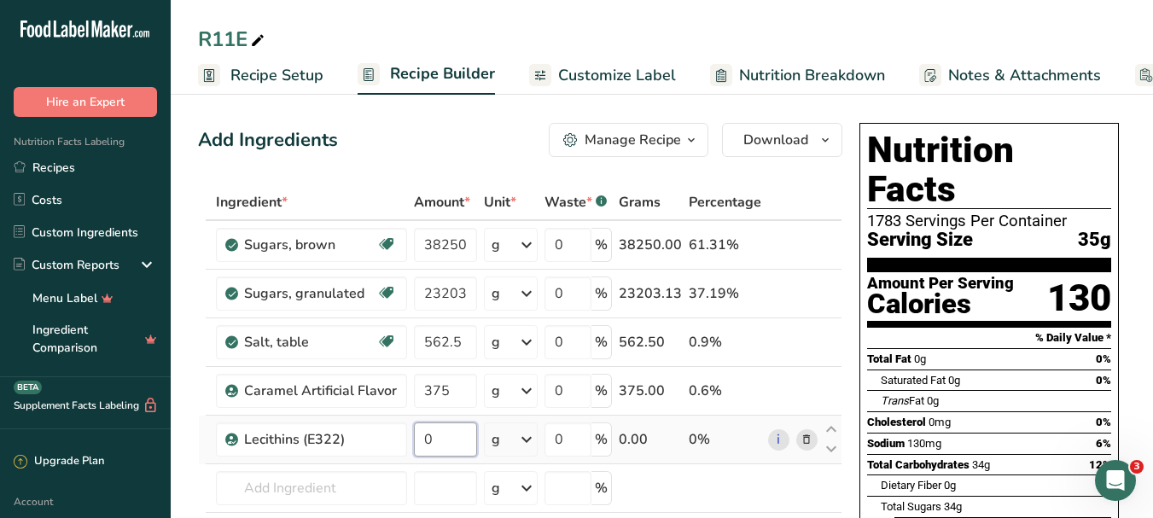
click at [426, 439] on input "0" at bounding box center [445, 439] width 63 height 34
type input "625"
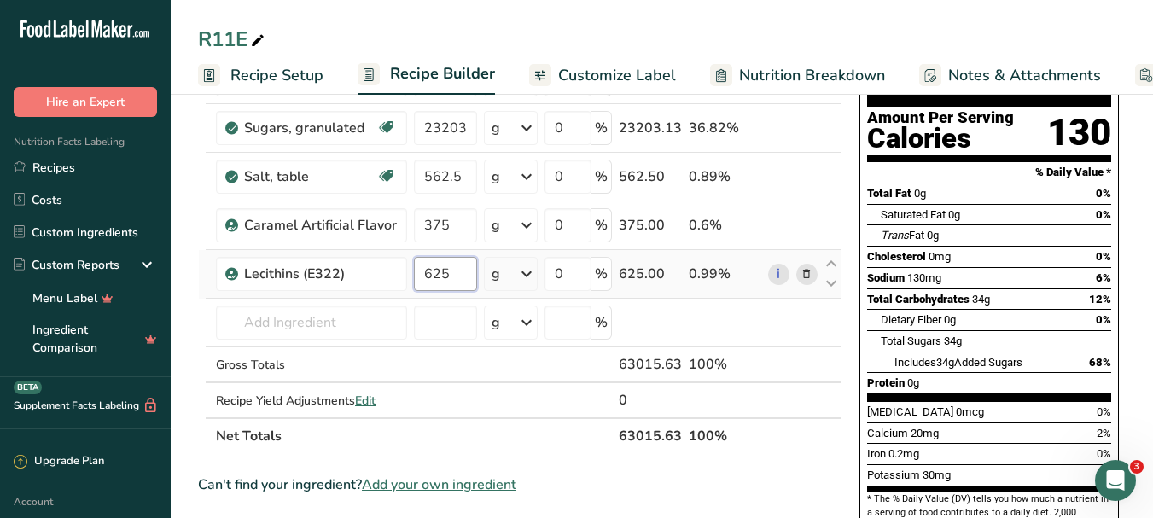
scroll to position [85, 0]
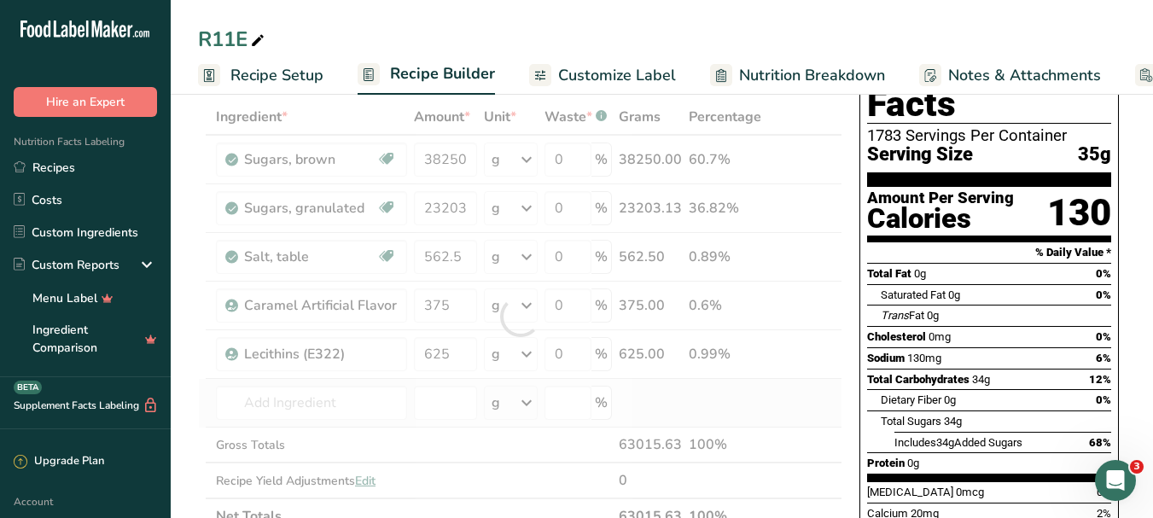
click at [700, 407] on div "Ingredient * Amount * Unit * Waste * .a-a{fill:#347362;}.b-a{fill:#fff;} Grams …" at bounding box center [520, 316] width 644 height 435
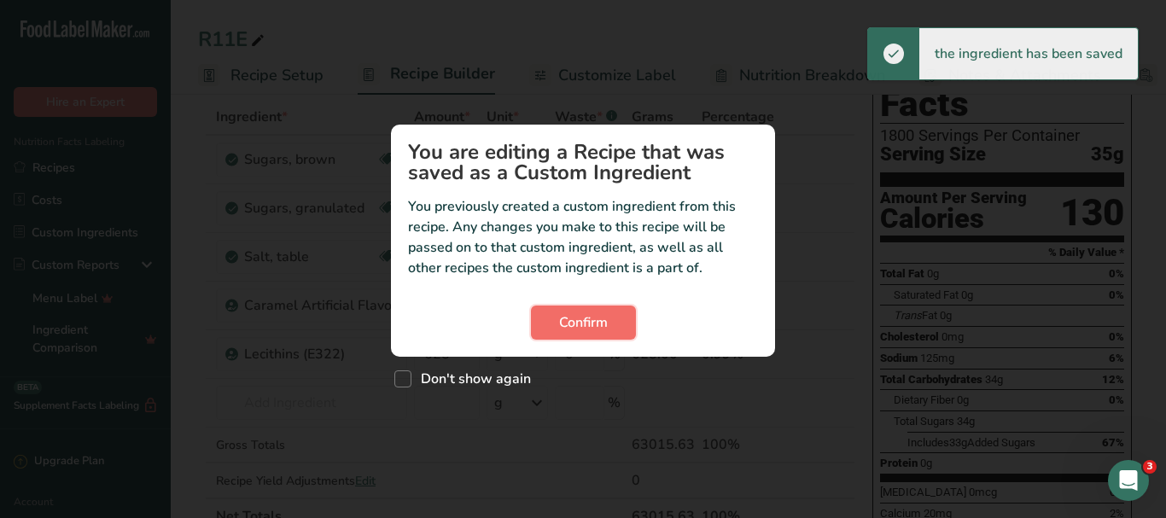
click at [609, 329] on button "Confirm" at bounding box center [583, 322] width 105 height 34
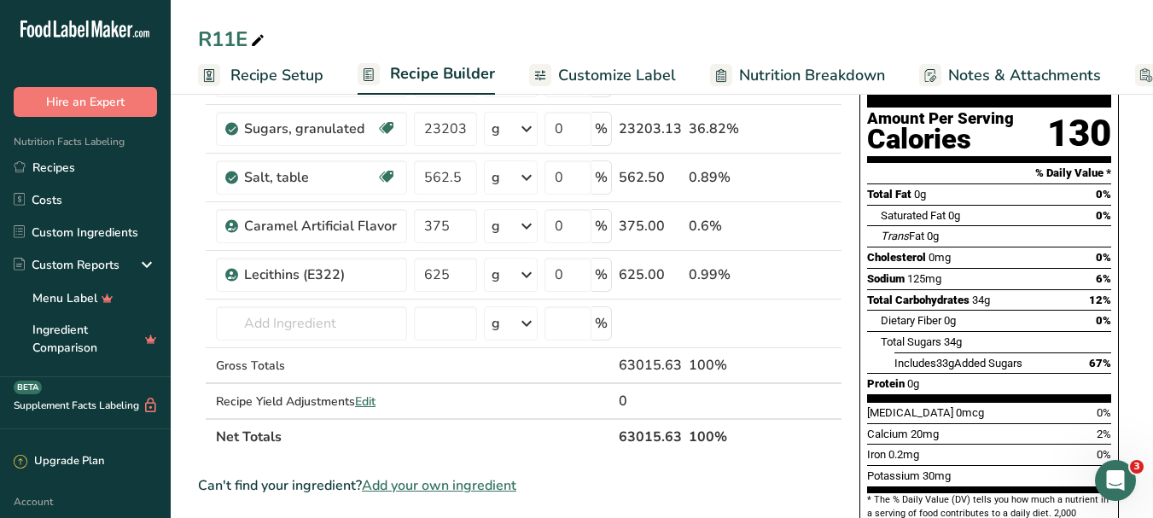
scroll to position [171, 0]
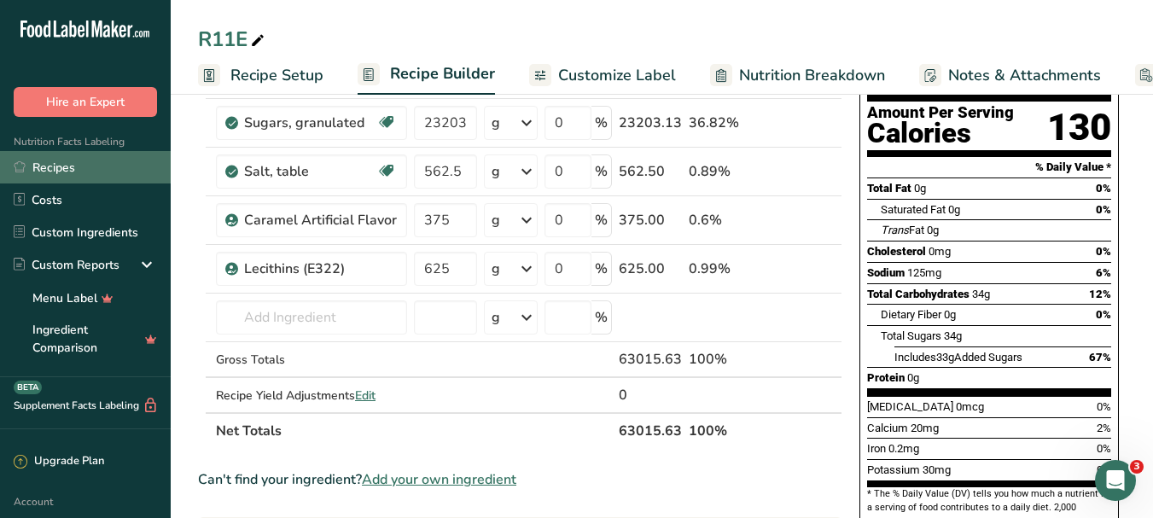
click at [69, 165] on link "Recipes" at bounding box center [85, 167] width 171 height 32
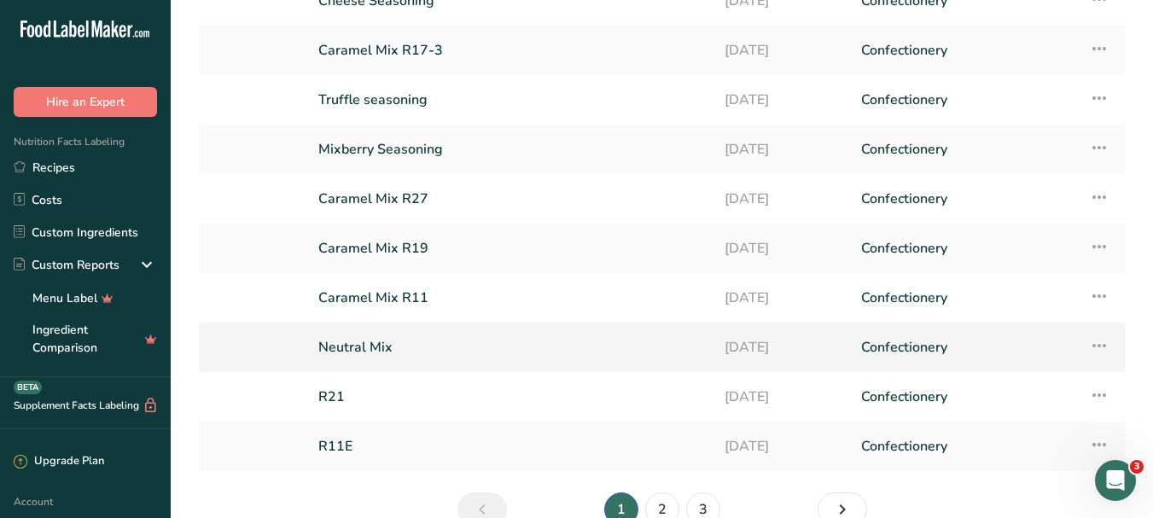
scroll to position [230, 0]
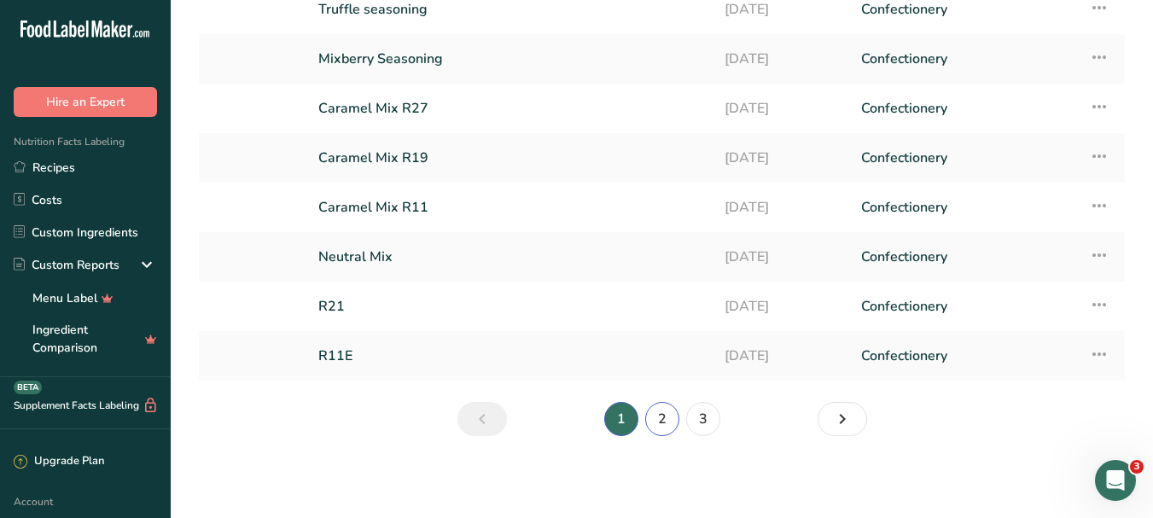
click at [660, 415] on link "2" at bounding box center [662, 419] width 34 height 34
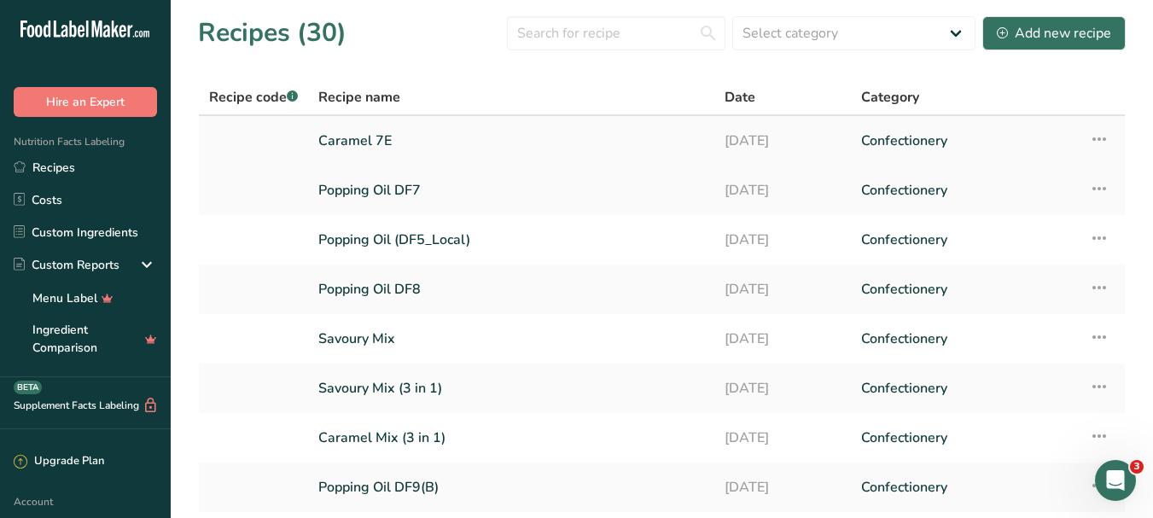
click at [397, 148] on link "Caramel 7E" at bounding box center [511, 141] width 386 height 36
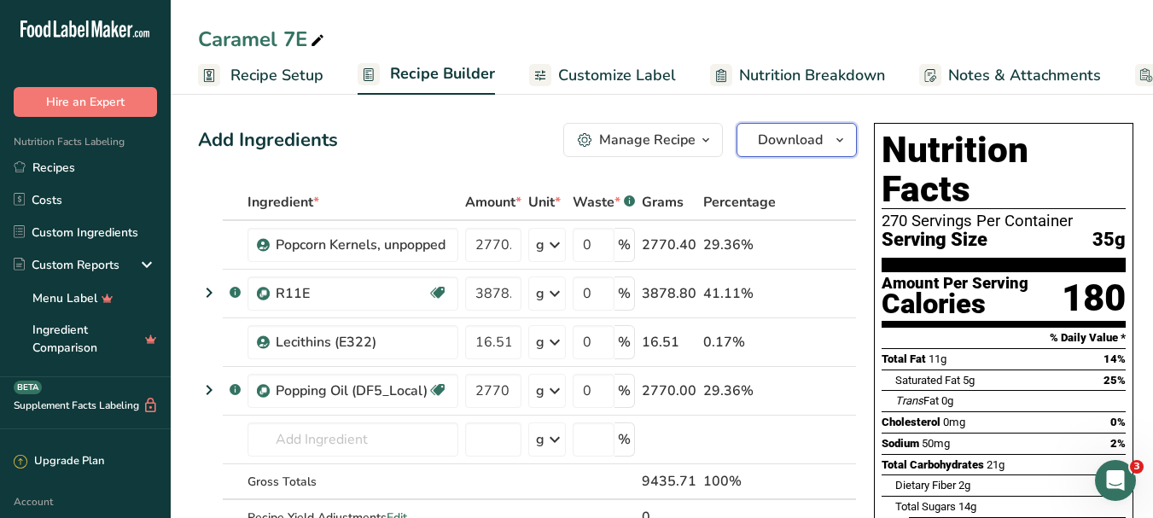
click at [833, 139] on icon "button" at bounding box center [840, 140] width 14 height 21
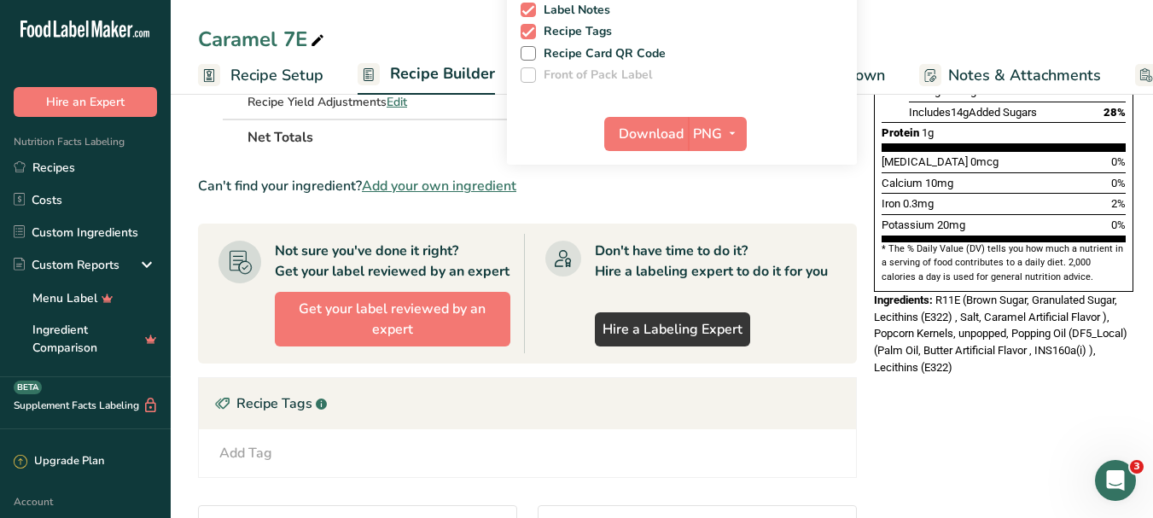
scroll to position [427, 0]
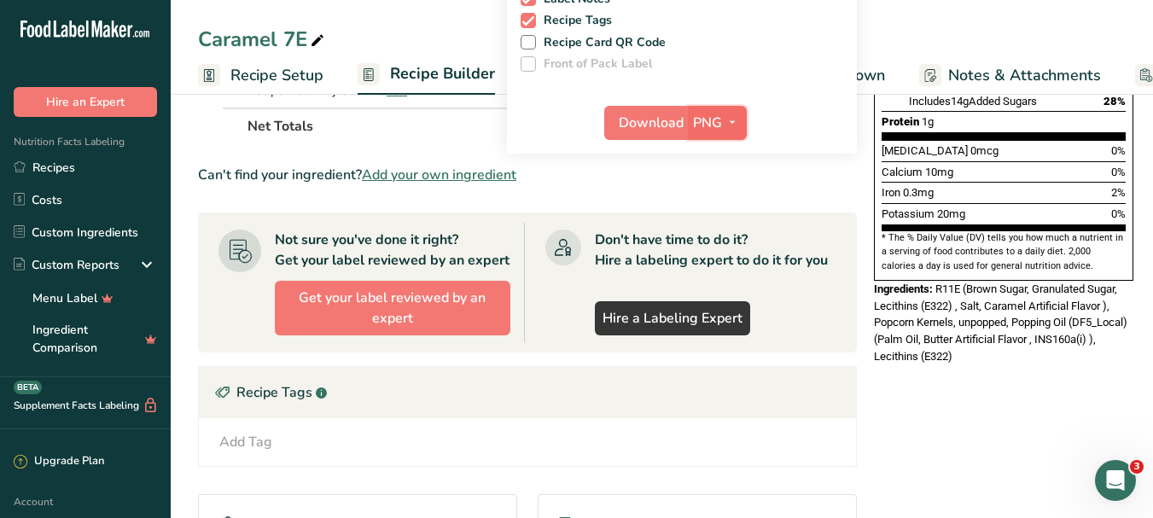
click at [725, 118] on icon "button" at bounding box center [732, 122] width 14 height 21
click at [723, 241] on link "PDF" at bounding box center [719, 242] width 55 height 28
click at [664, 130] on span "Download" at bounding box center [652, 123] width 65 height 20
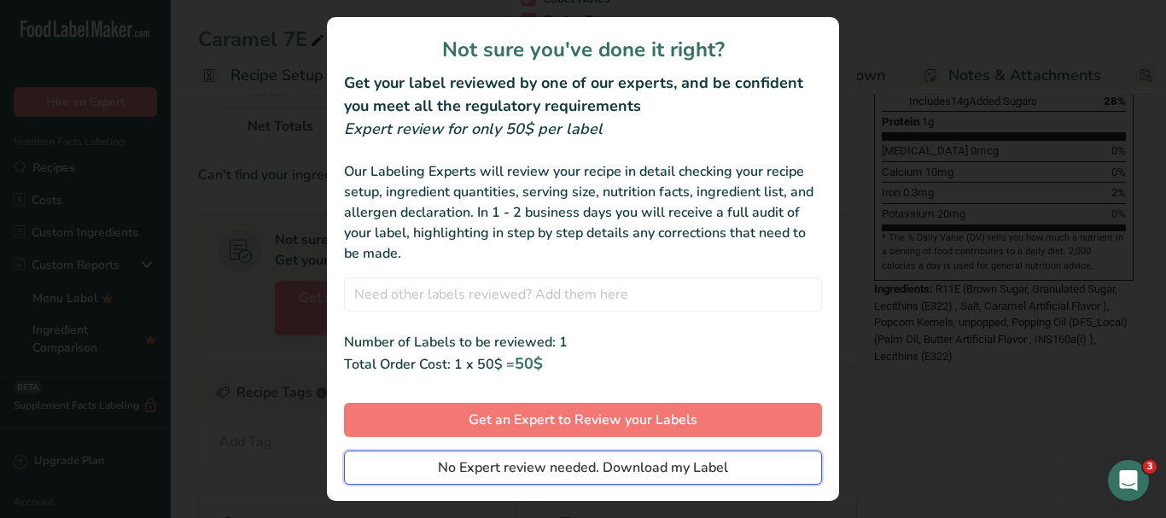
click at [636, 460] on span "No Expert review needed. Download my Label" at bounding box center [583, 467] width 290 height 20
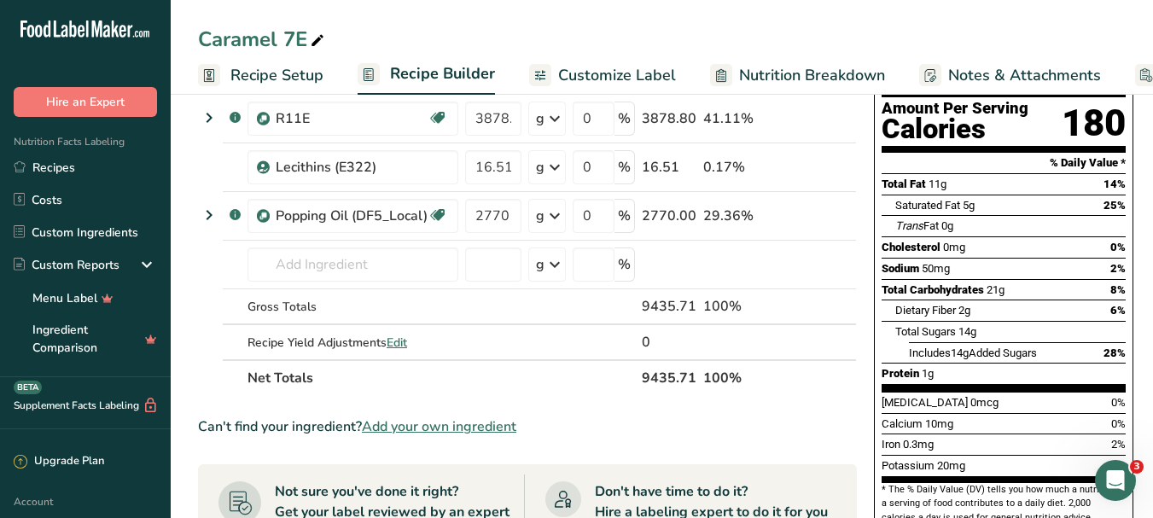
scroll to position [0, 0]
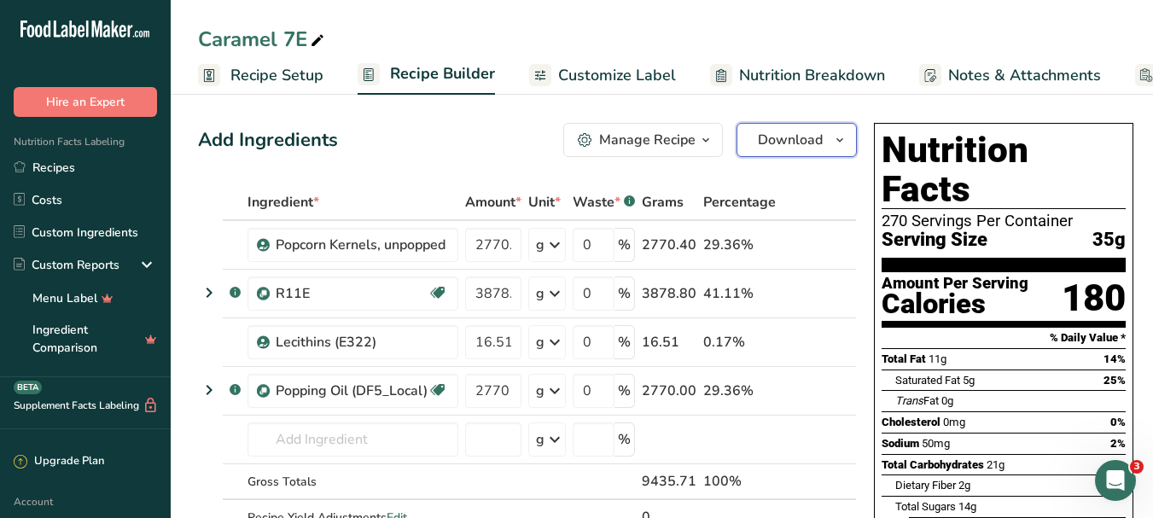
click at [835, 143] on icon "button" at bounding box center [840, 140] width 14 height 21
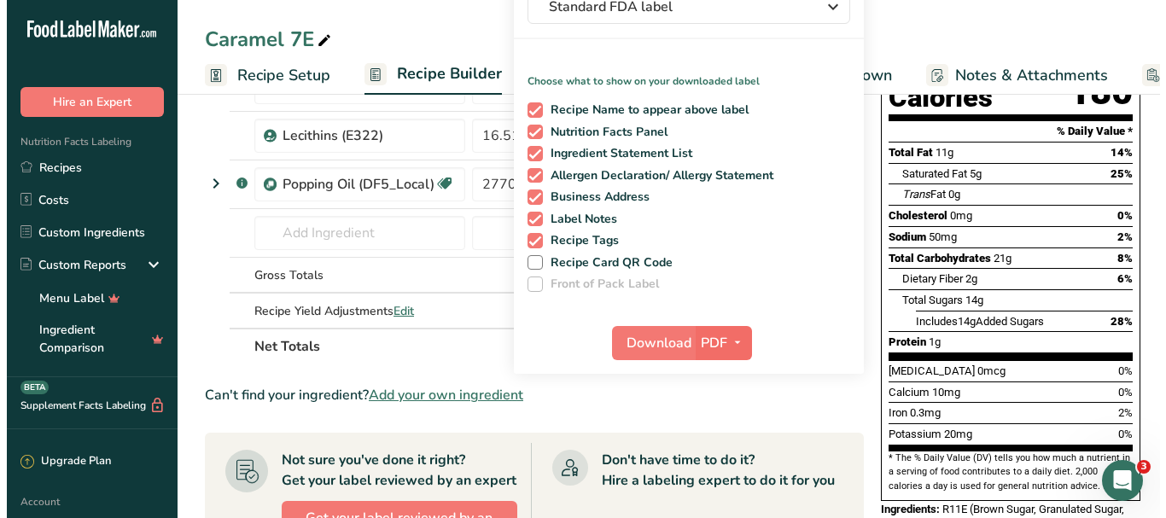
scroll to position [427, 0]
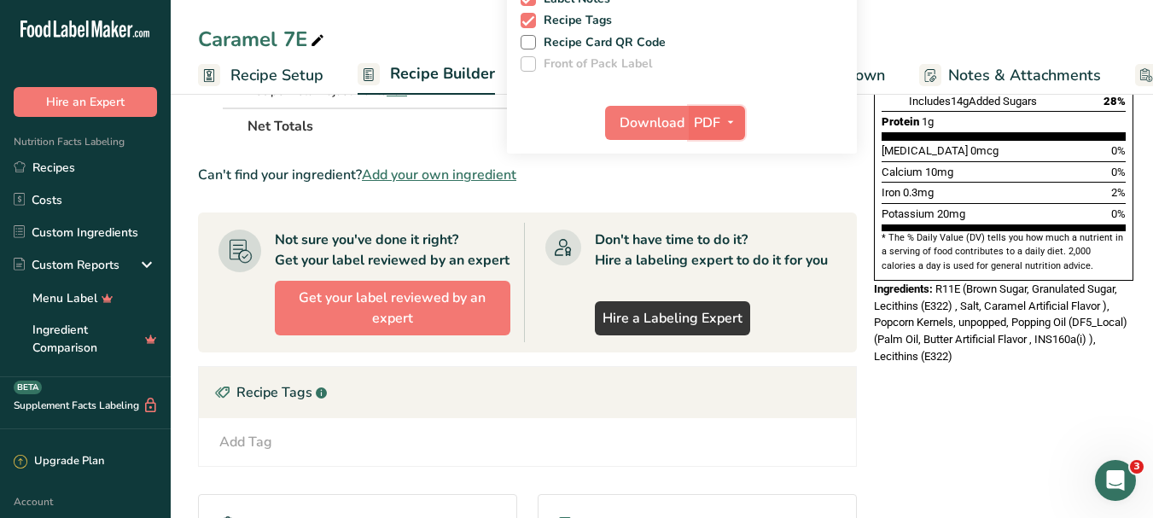
click at [724, 121] on icon "button" at bounding box center [731, 122] width 14 height 21
click at [707, 149] on link "PNG" at bounding box center [717, 157] width 55 height 28
click at [655, 121] on span "Download" at bounding box center [651, 123] width 65 height 20
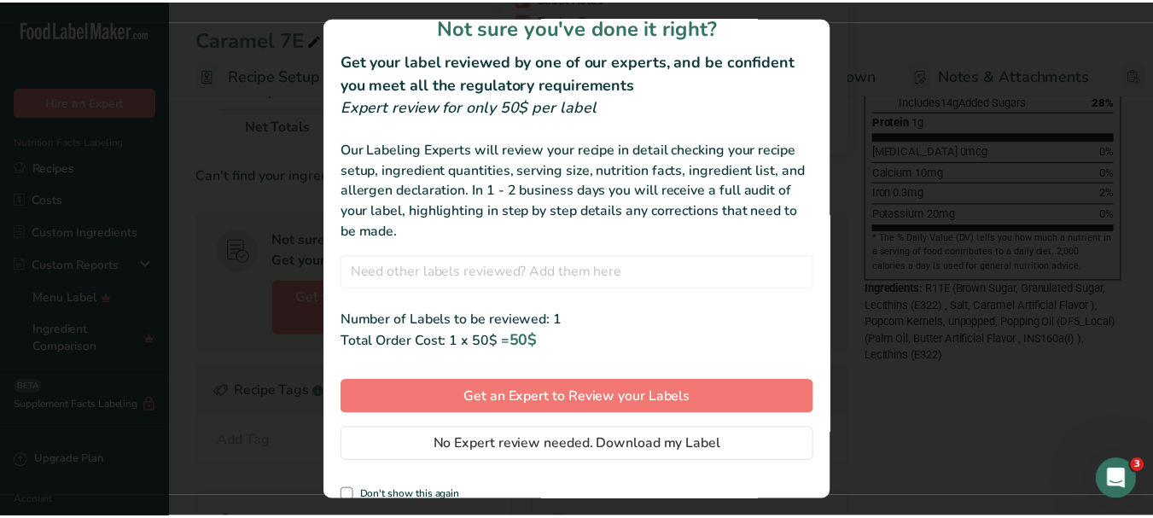
scroll to position [41, 0]
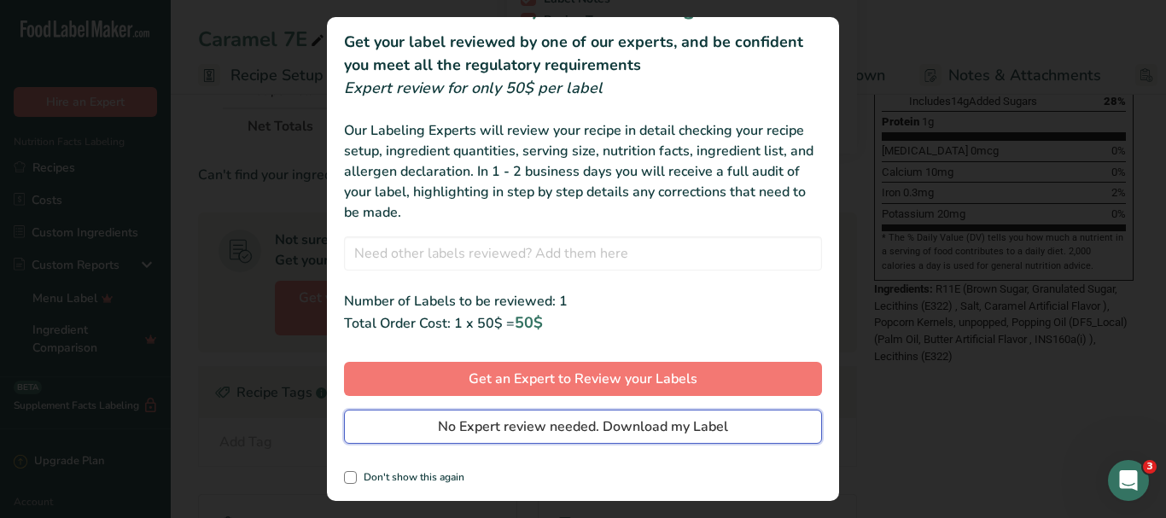
click at [615, 422] on span "No Expert review needed. Download my Label" at bounding box center [583, 426] width 290 height 20
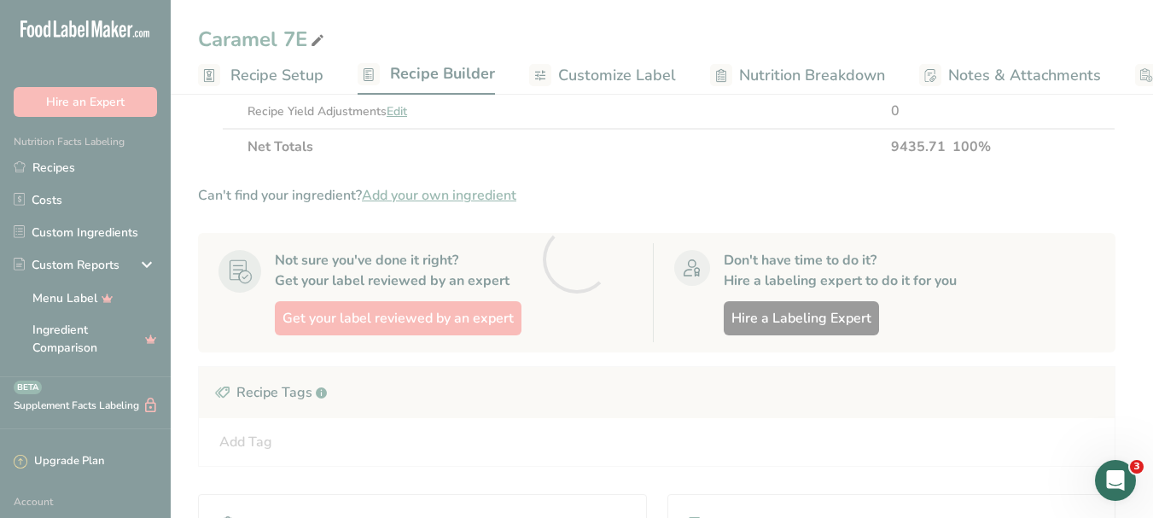
scroll to position [0, 0]
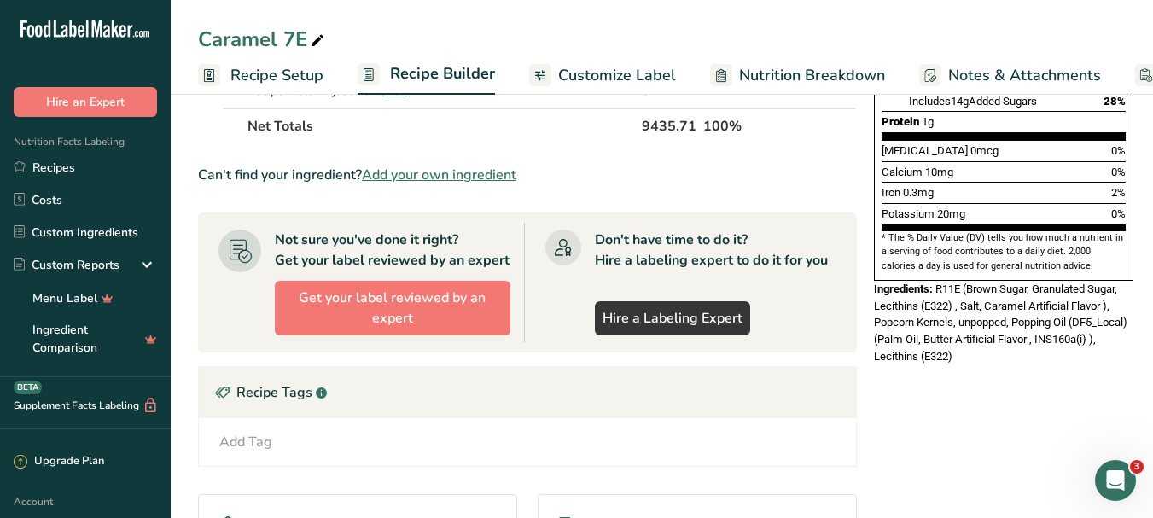
click at [713, 309] on div "Don't have time to do it? Hire a labeling expert to do it for you Hire a Labeli…" at bounding box center [711, 283] width 233 height 106
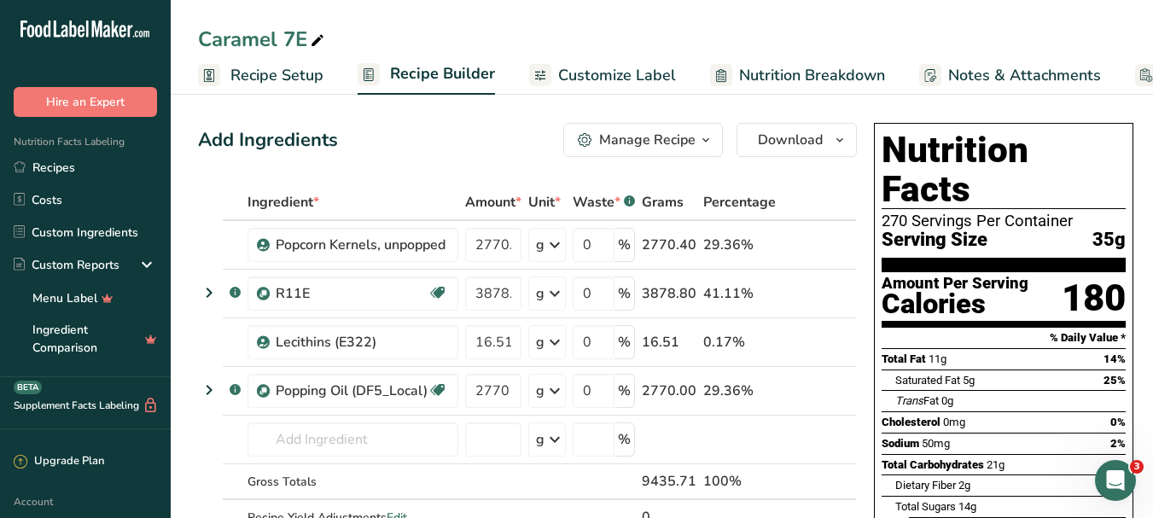
click at [353, 155] on div "Add Ingredients Manage Recipe Delete Recipe Duplicate Recipe Scale Recipe Save …" at bounding box center [527, 140] width 659 height 34
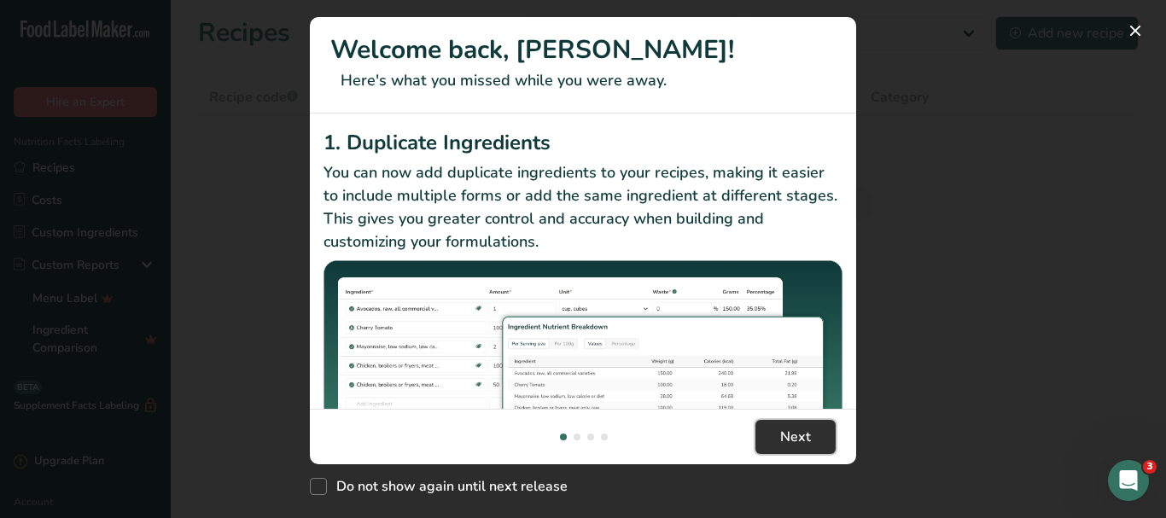
click at [788, 438] on span "Next" at bounding box center [795, 437] width 31 height 20
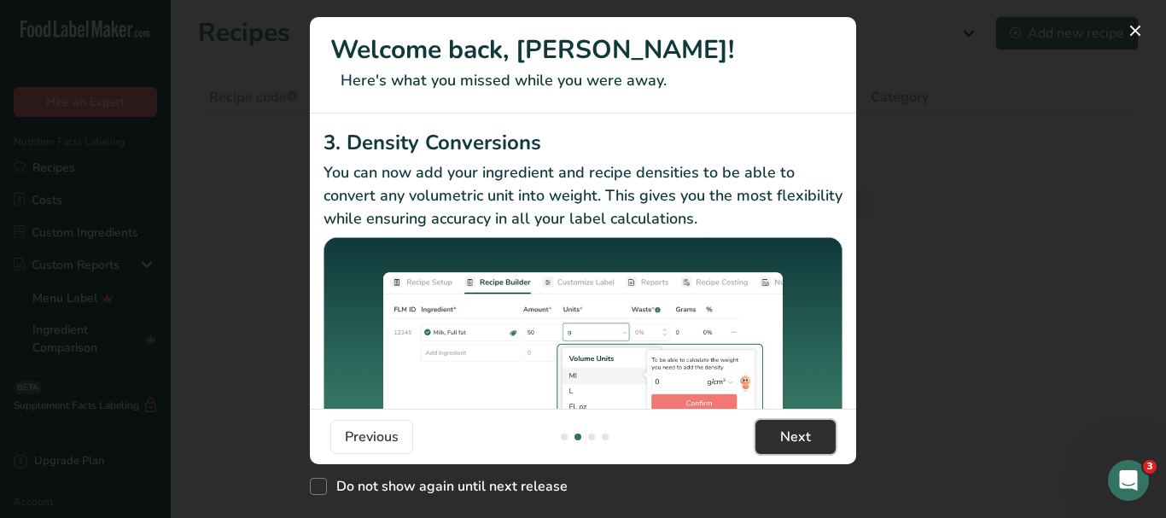
click at [794, 444] on span "Next" at bounding box center [795, 437] width 31 height 20
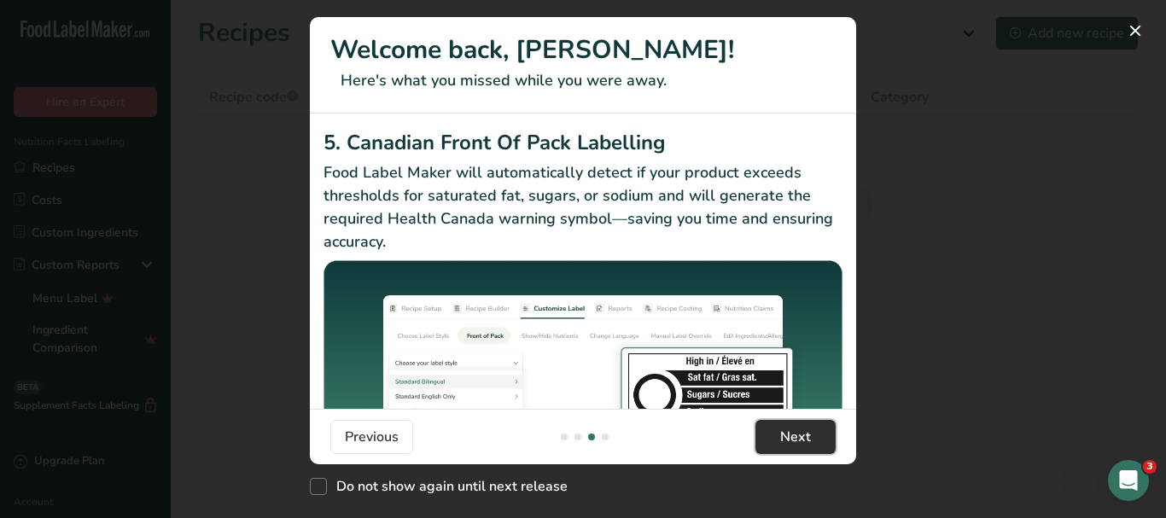
click at [790, 433] on span "Next" at bounding box center [795, 437] width 31 height 20
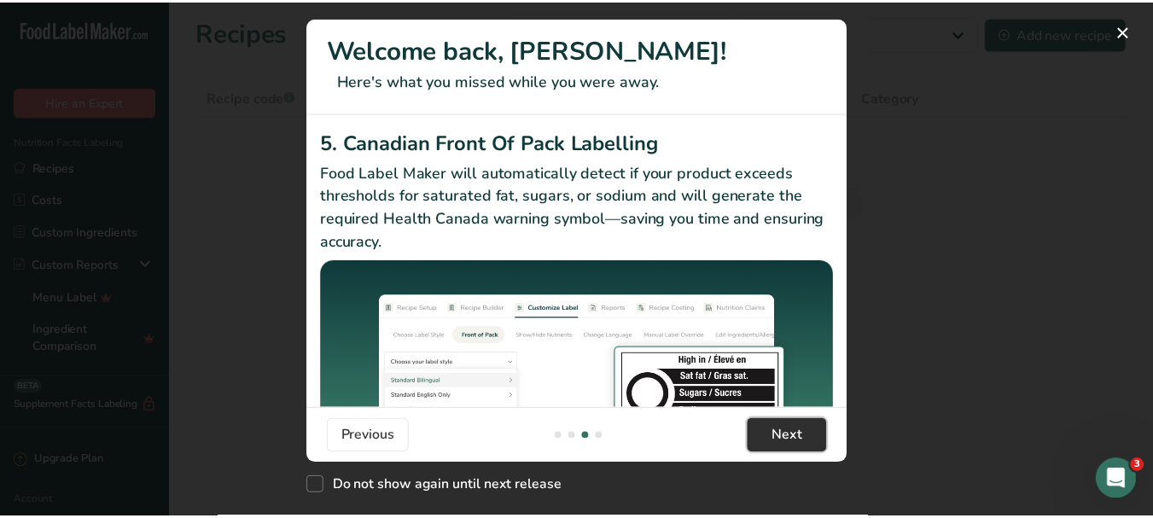
scroll to position [0, 1638]
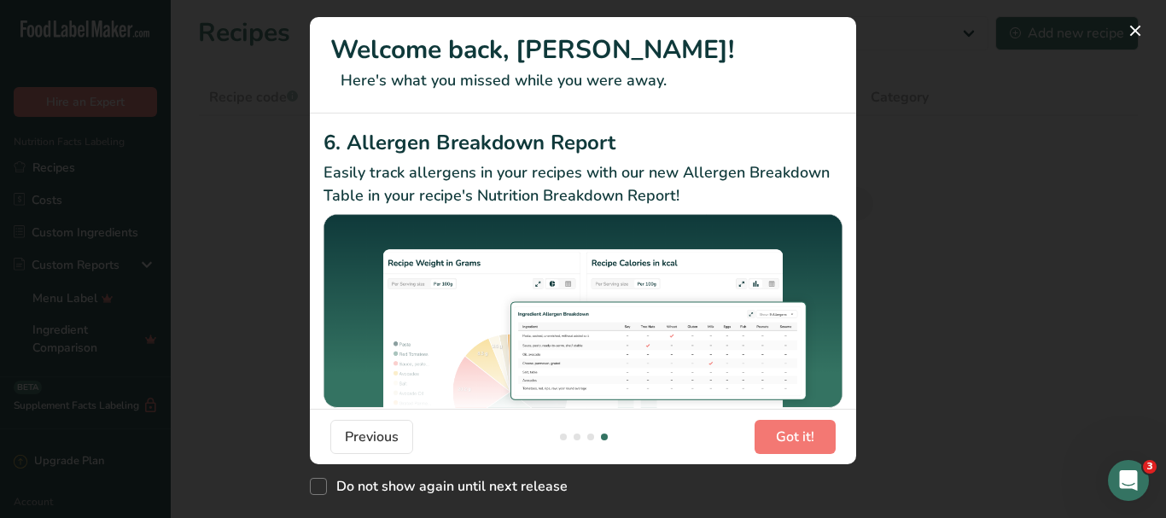
click at [913, 306] on div "New Features" at bounding box center [583, 259] width 1166 height 518
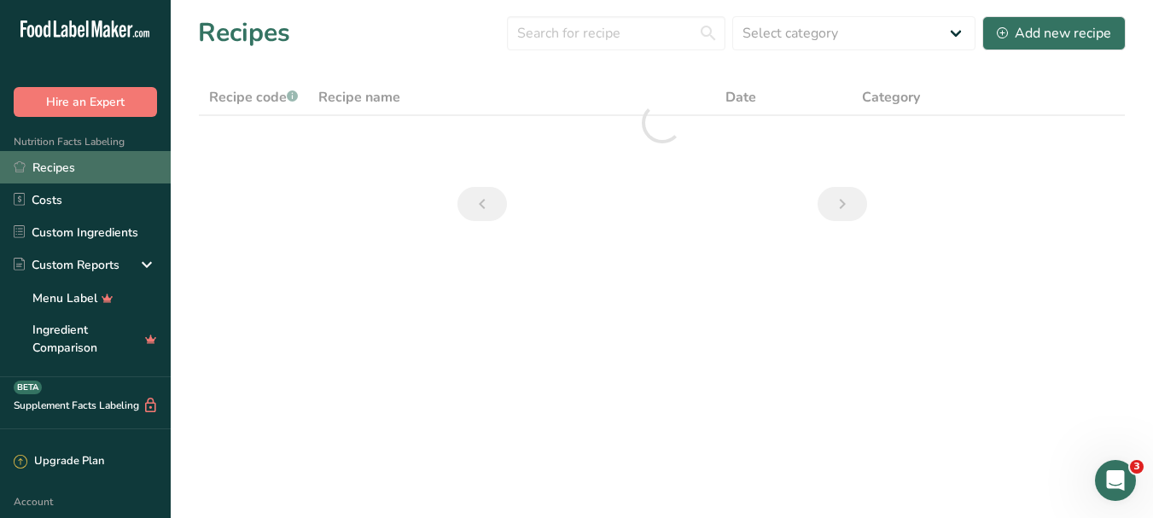
click at [64, 165] on link "Recipes" at bounding box center [85, 167] width 171 height 32
click at [68, 164] on link "Recipes" at bounding box center [85, 167] width 171 height 32
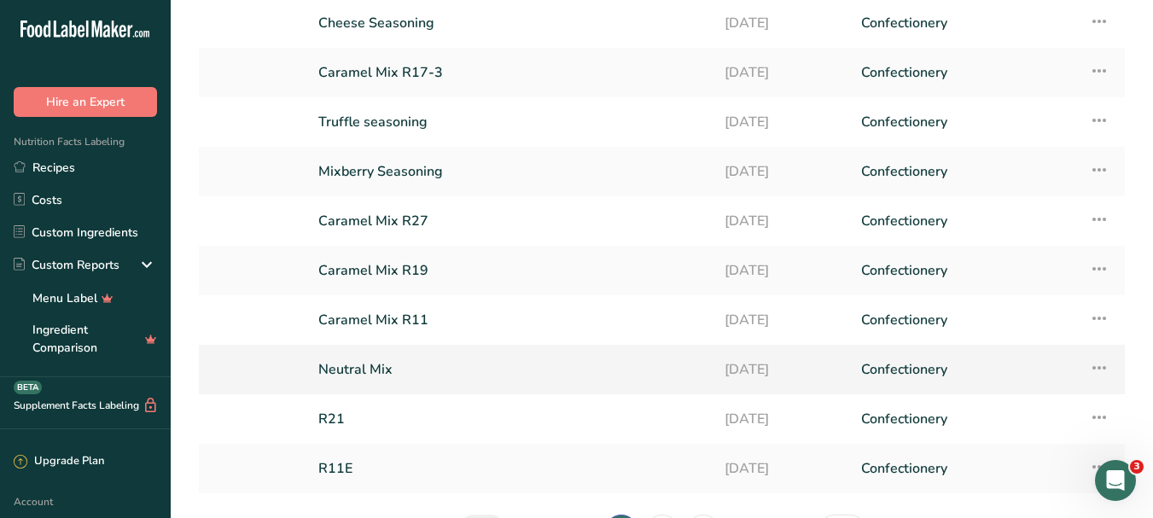
scroll to position [230, 0]
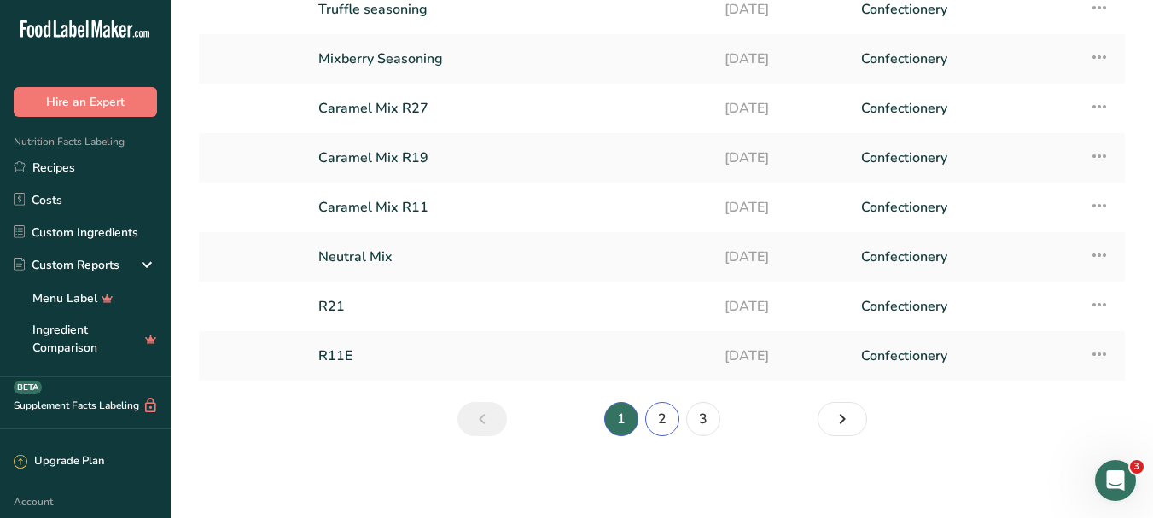
click at [663, 416] on link "2" at bounding box center [662, 419] width 34 height 34
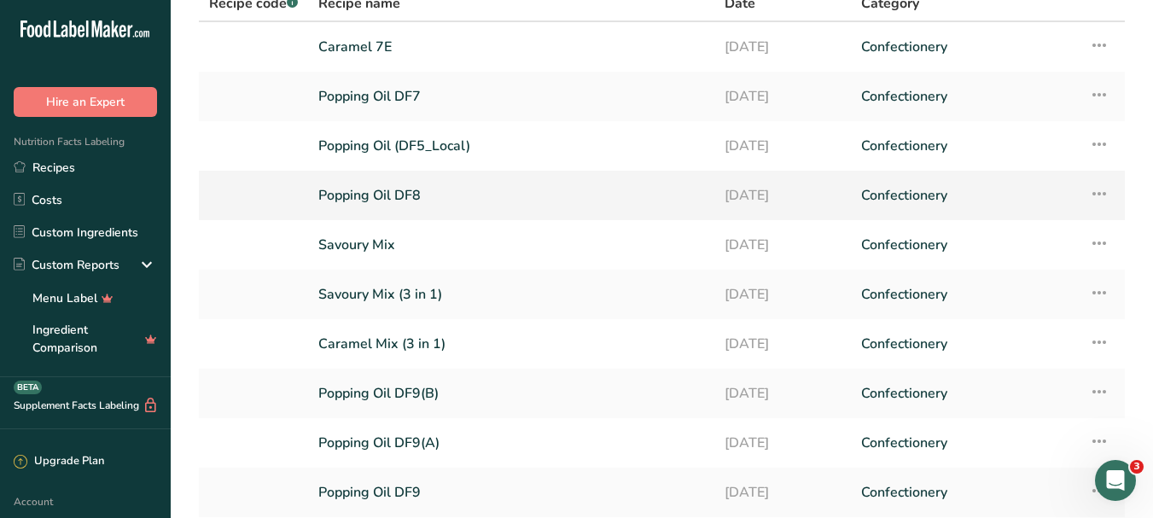
scroll to position [230, 0]
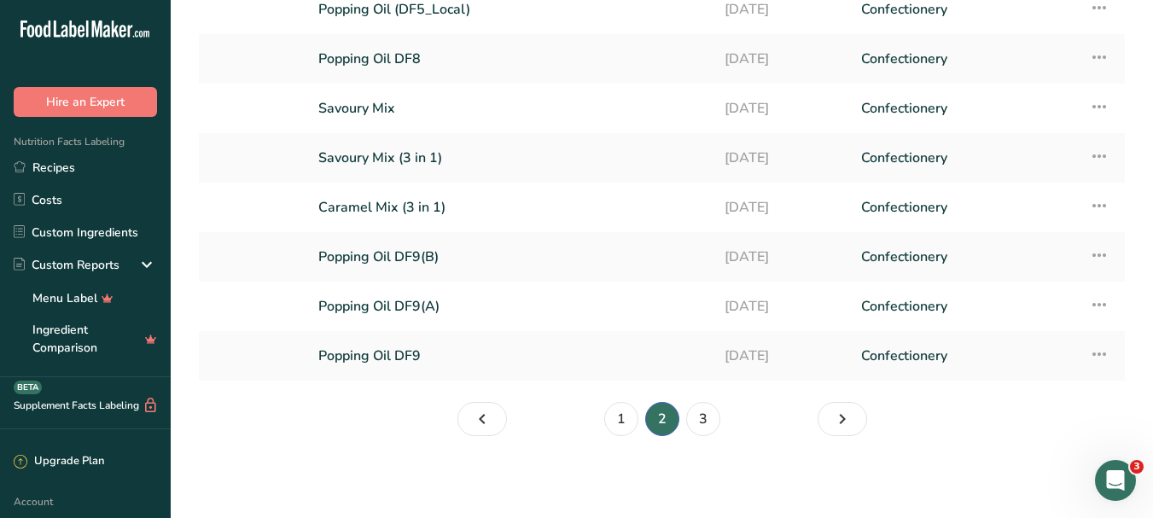
click at [616, 401] on section "Recipes (30) Select category All Baked Goods Beverages Confectionery Cooked Mea…" at bounding box center [662, 117] width 982 height 694
click at [614, 429] on link "1" at bounding box center [621, 419] width 34 height 34
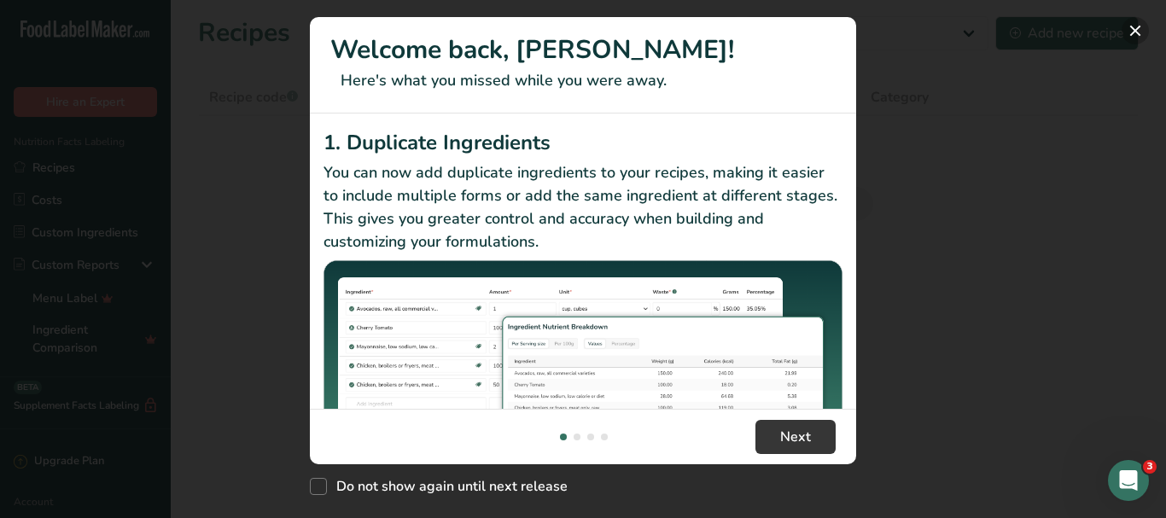
click at [1134, 28] on button "New Features" at bounding box center [1134, 30] width 27 height 27
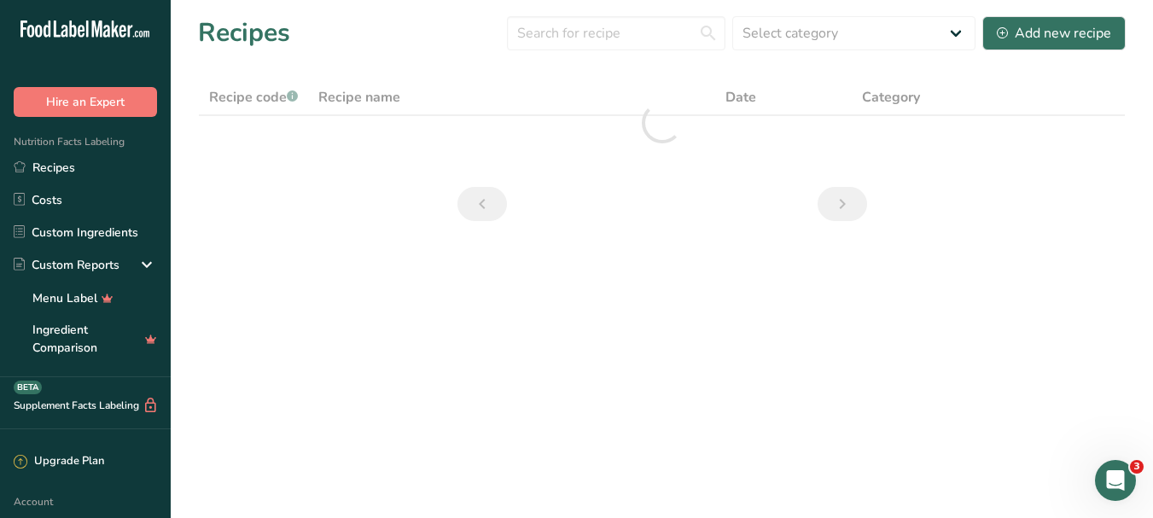
click at [709, 224] on section "Recipes Select category All Baked Goods Beverages Confectionery Cooked Meals, S…" at bounding box center [662, 124] width 982 height 248
click at [835, 143] on div at bounding box center [662, 122] width 928 height 87
click at [1108, 465] on icon "Open Intercom Messenger" at bounding box center [1113, 478] width 28 height 28
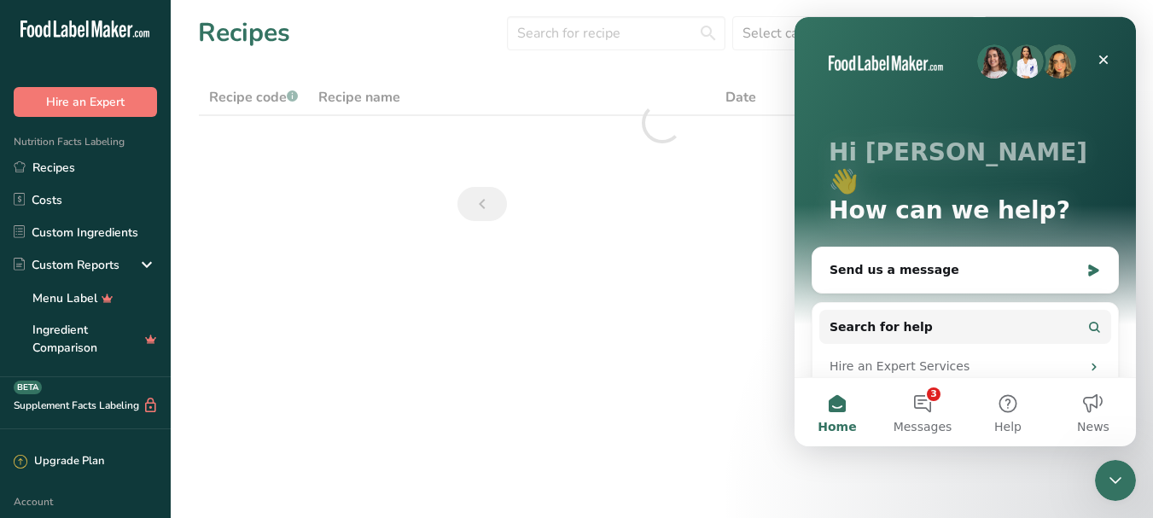
click at [681, 322] on main "Recipes Select category All Baked Goods Beverages Confectionery Cooked Meals, S…" at bounding box center [576, 259] width 1153 height 518
click at [714, 240] on section "Recipes Select category All Baked Goods Beverages Confectionery Cooked Meals, S…" at bounding box center [662, 124] width 982 height 248
click at [369, 274] on main "Recipes Select category All Baked Goods Beverages Confectionery Cooked Meals, S…" at bounding box center [576, 259] width 1153 height 518
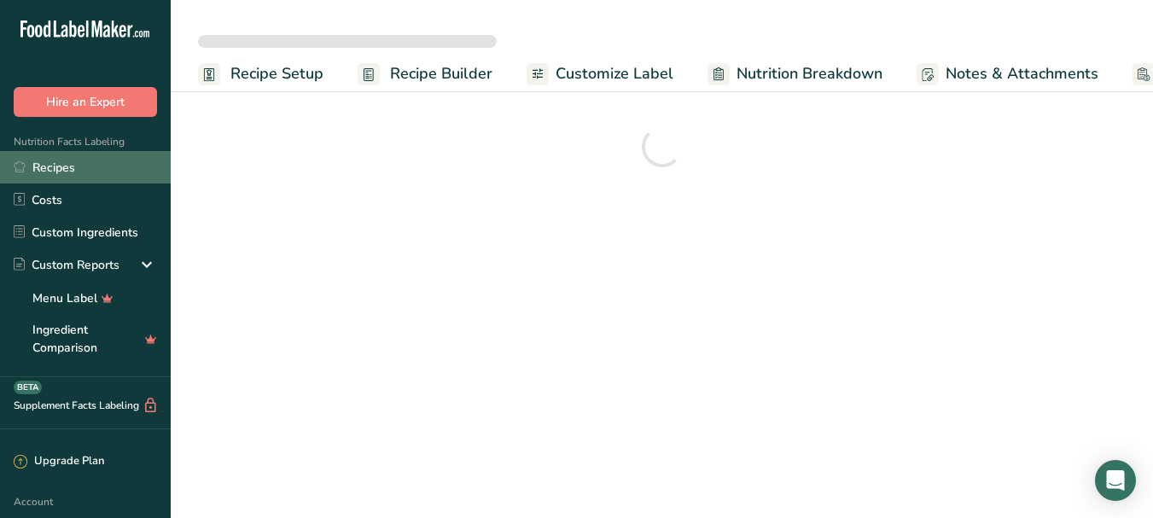
click at [73, 164] on link "Recipes" at bounding box center [85, 167] width 171 height 32
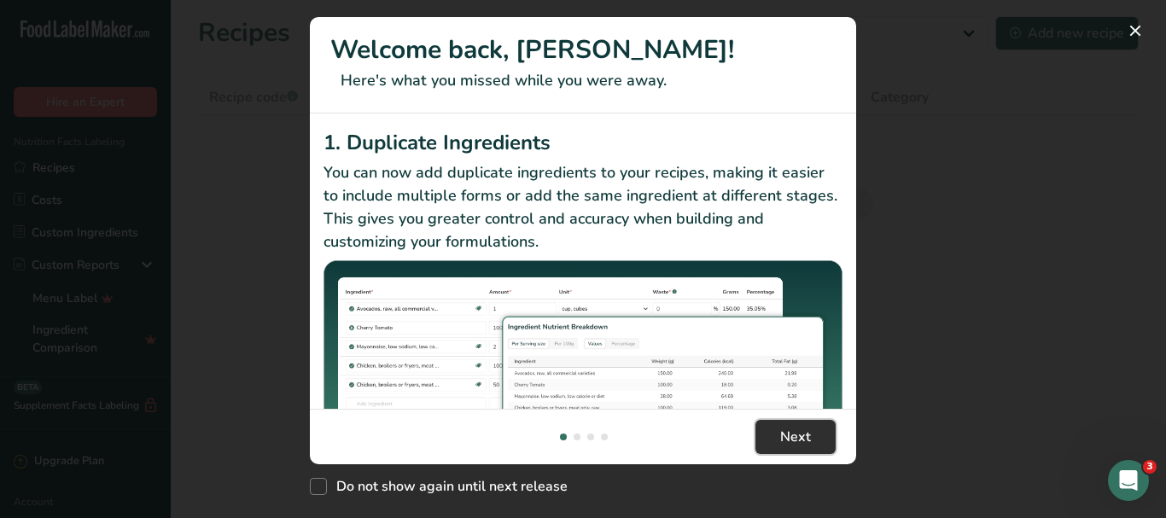
click at [794, 438] on span "Next" at bounding box center [795, 437] width 31 height 20
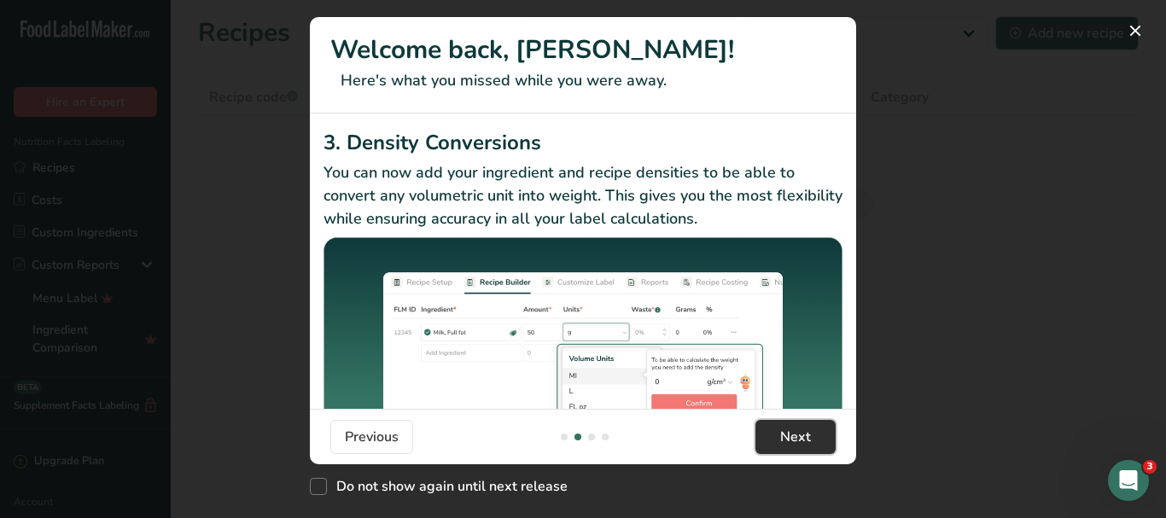
click at [794, 438] on span "Next" at bounding box center [795, 437] width 31 height 20
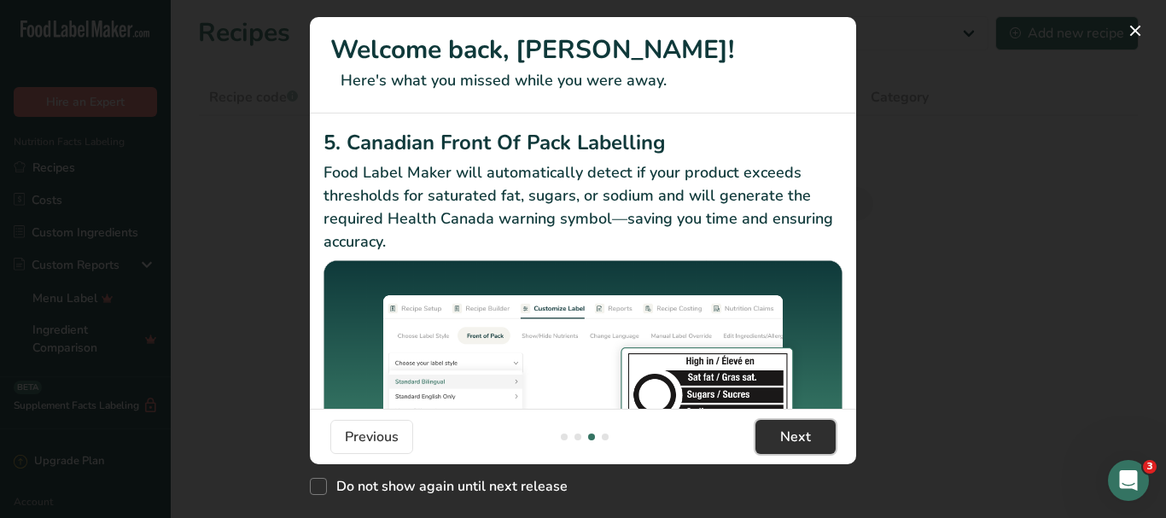
click at [794, 438] on span "Next" at bounding box center [795, 437] width 31 height 20
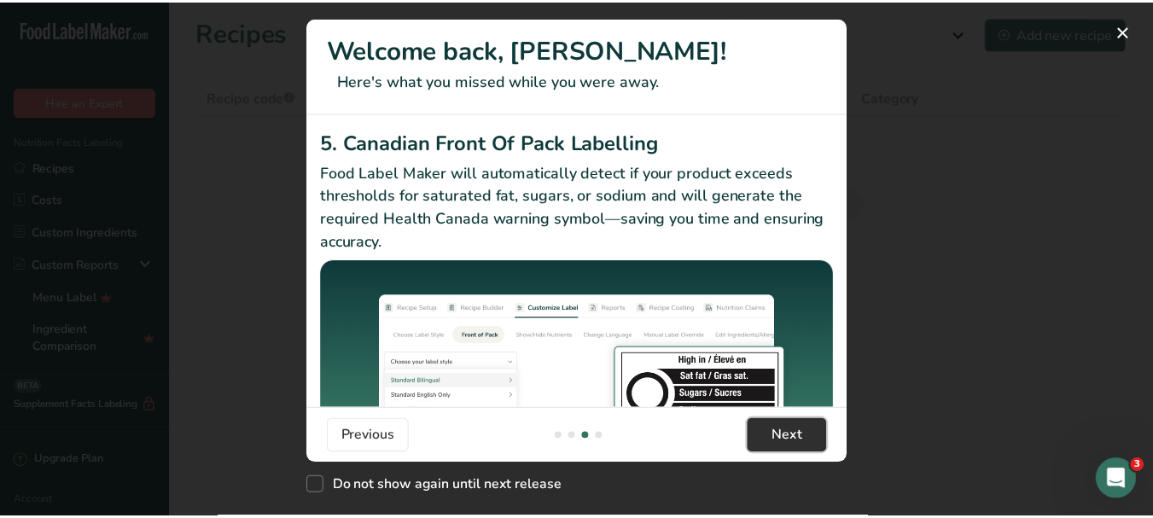
scroll to position [0, 1638]
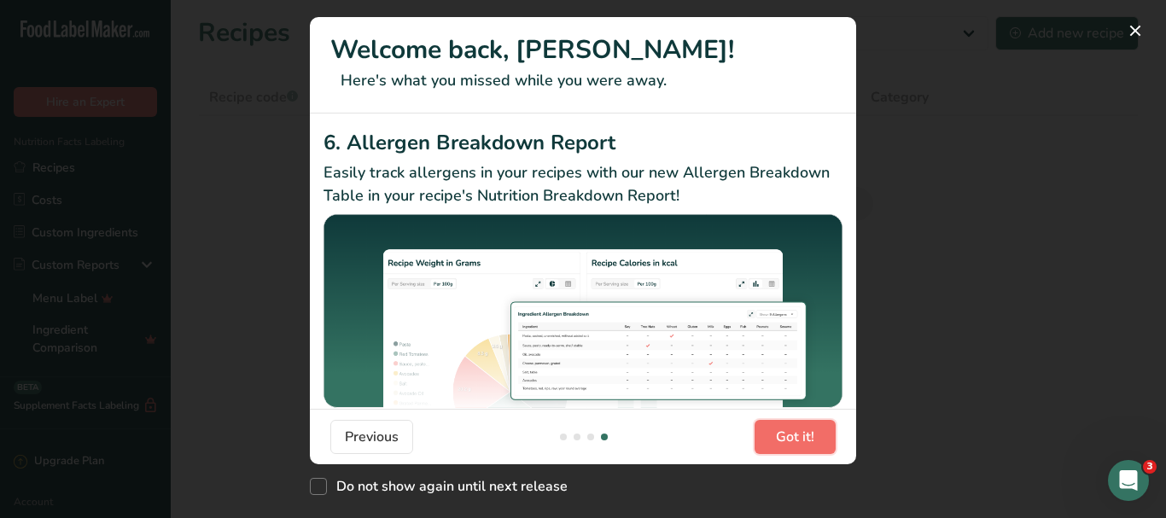
click at [794, 438] on span "Got it!" at bounding box center [795, 437] width 38 height 20
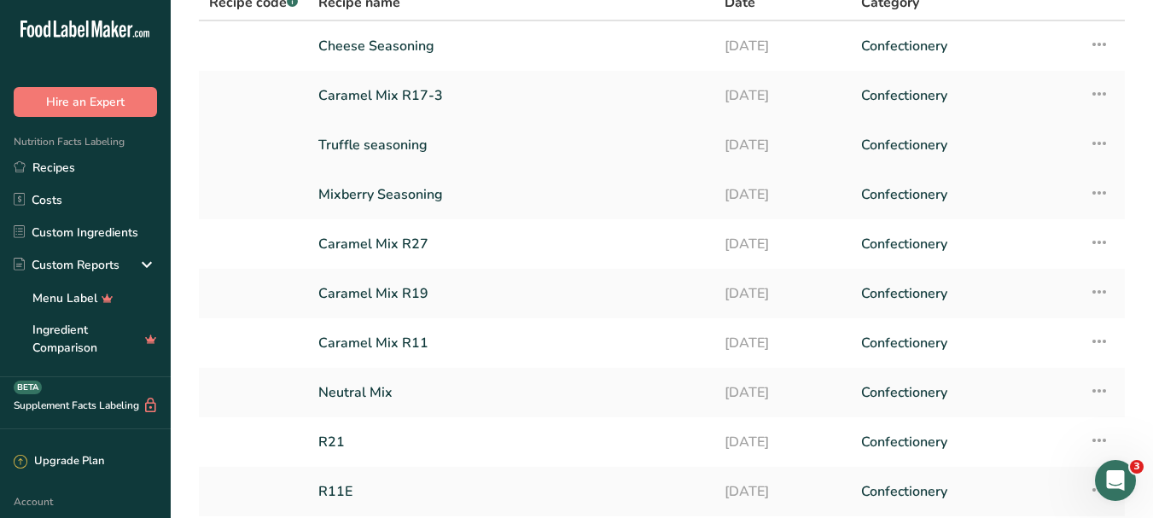
scroll to position [230, 0]
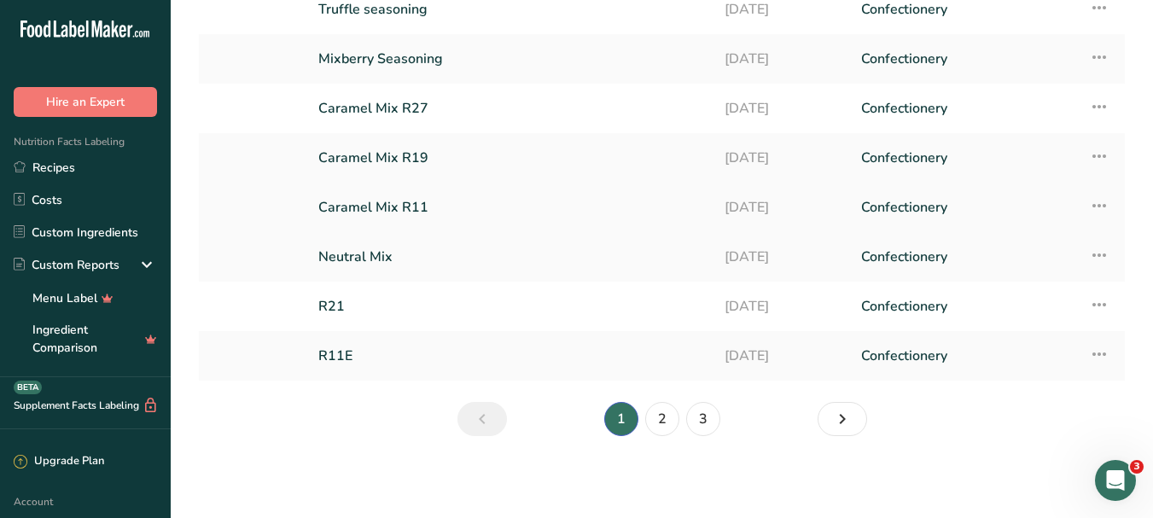
click at [410, 206] on link "Caramel Mix R11" at bounding box center [511, 207] width 386 height 36
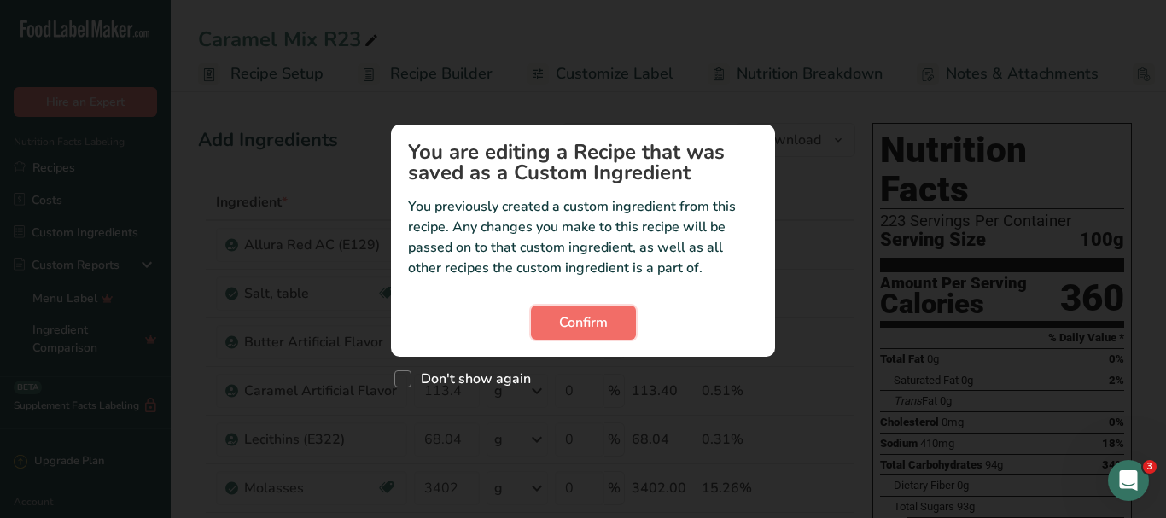
click at [579, 328] on span "Confirm" at bounding box center [583, 322] width 49 height 20
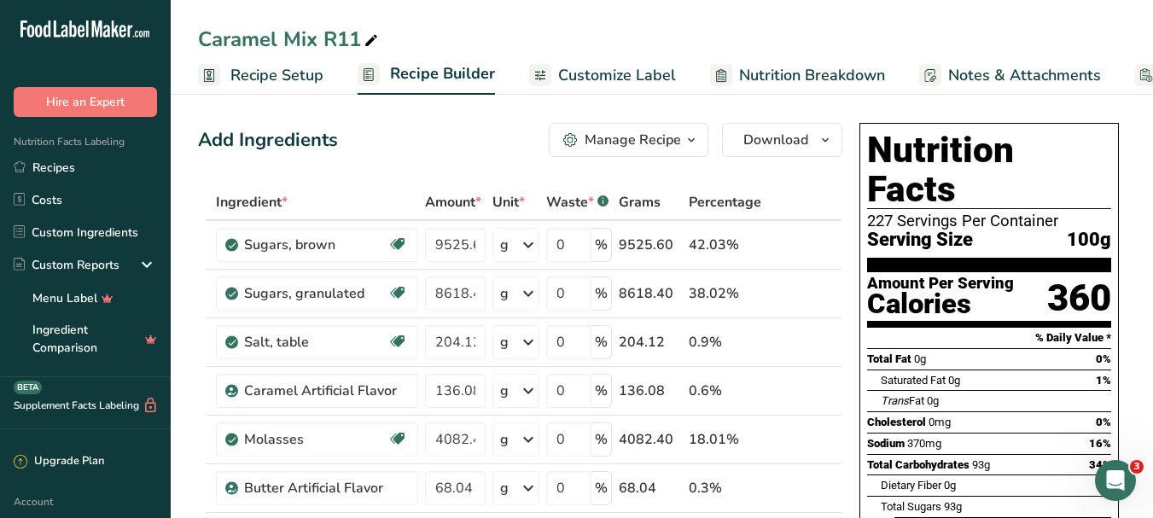
click at [695, 137] on icon "button" at bounding box center [691, 140] width 14 height 21
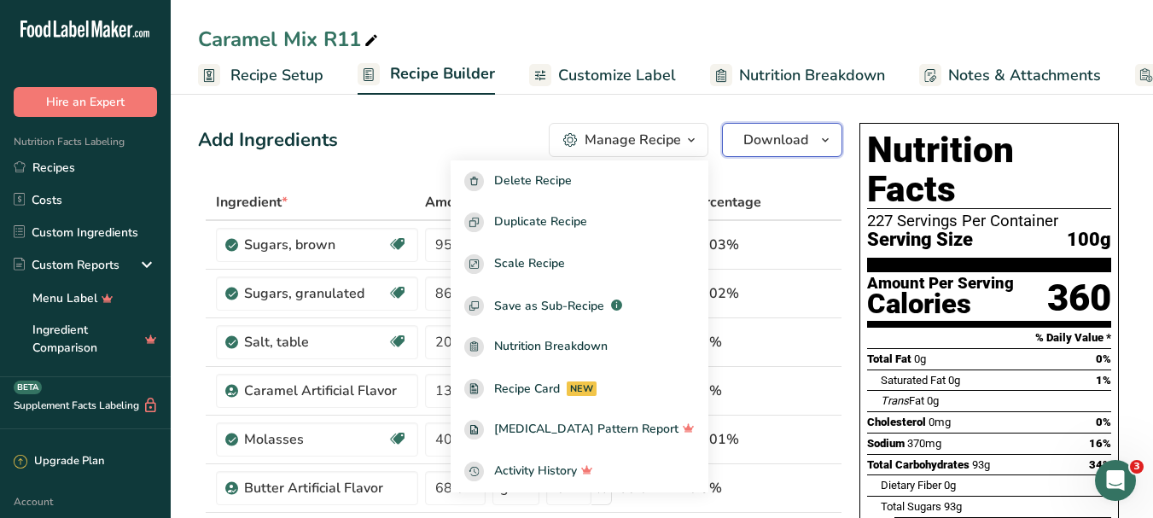
click at [782, 134] on span "Download" at bounding box center [775, 140] width 65 height 20
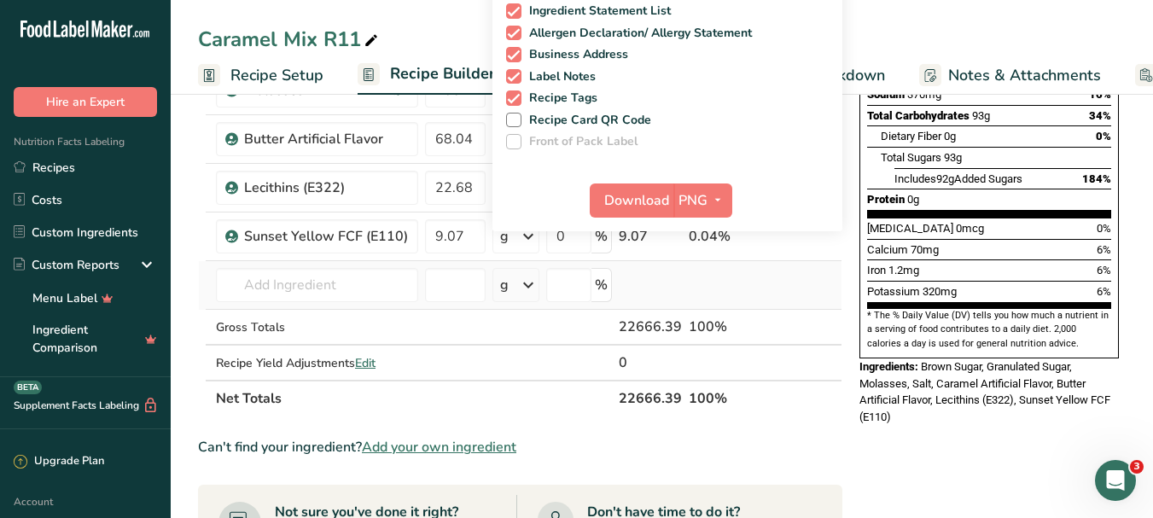
scroll to position [341, 0]
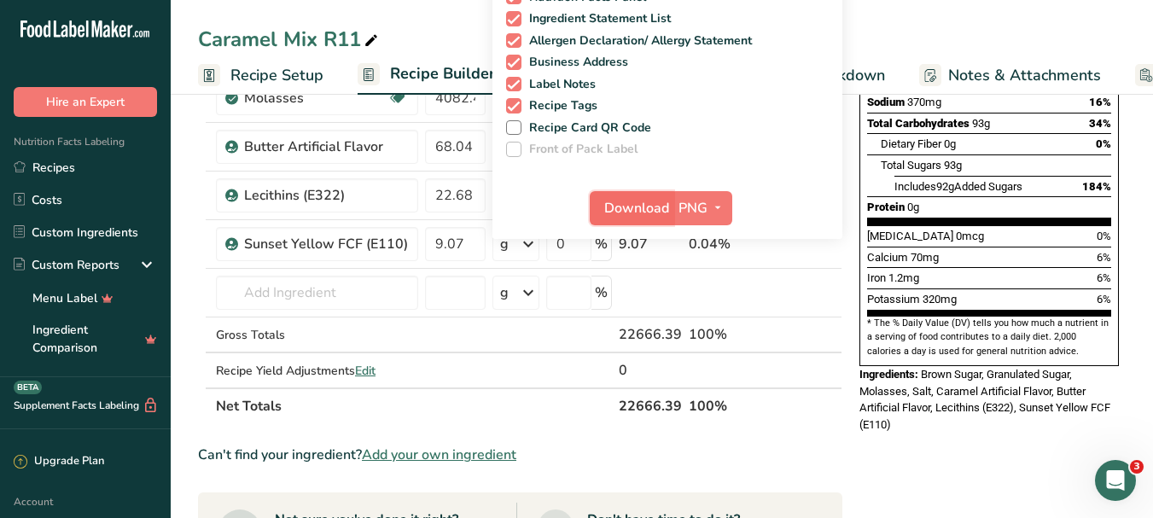
click at [631, 201] on span "Download" at bounding box center [636, 208] width 65 height 20
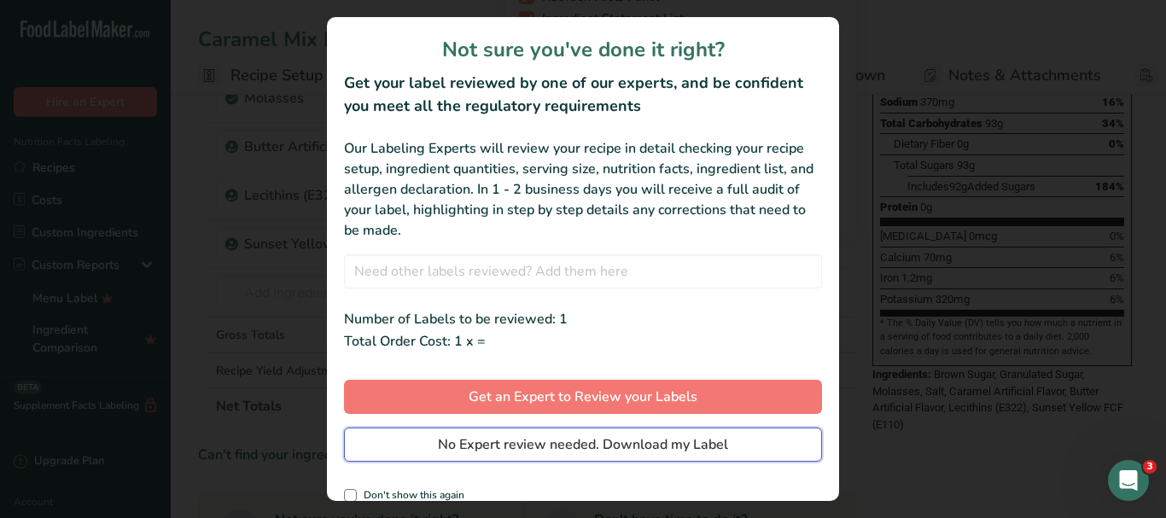
click at [491, 445] on span "No Expert review needed. Download my Label" at bounding box center [583, 444] width 290 height 20
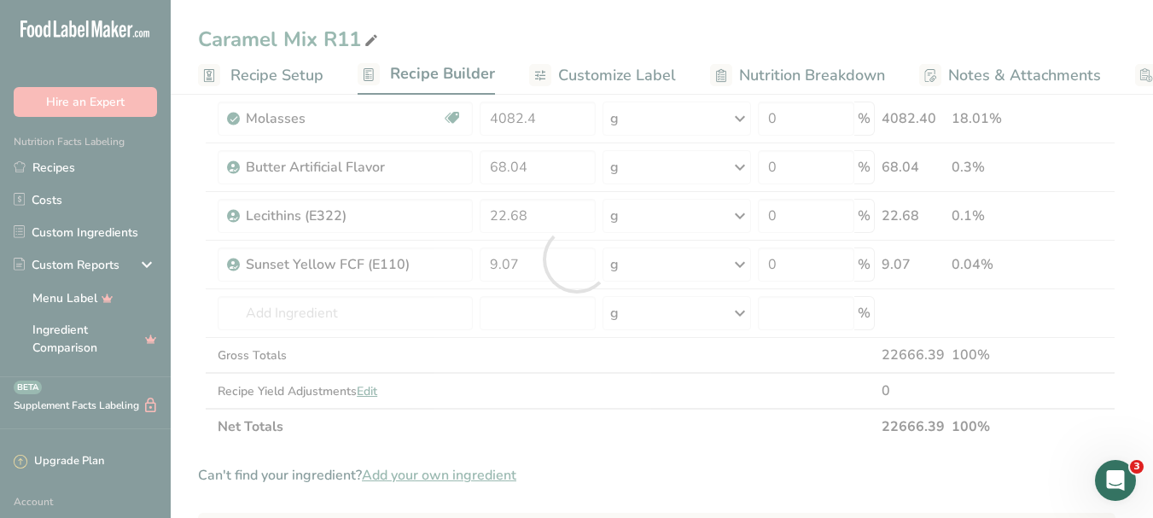
scroll to position [0, 0]
